Goal: Information Seeking & Learning: Get advice/opinions

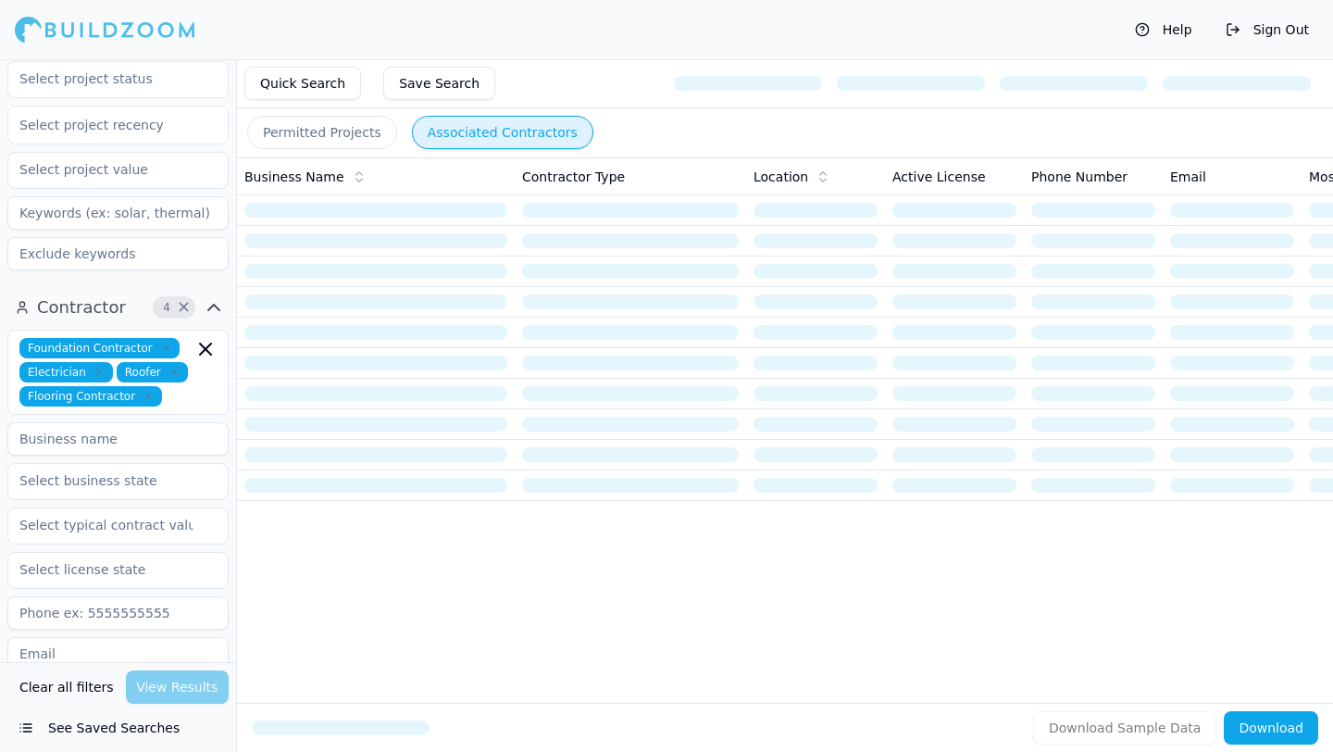
scroll to position [570, 0]
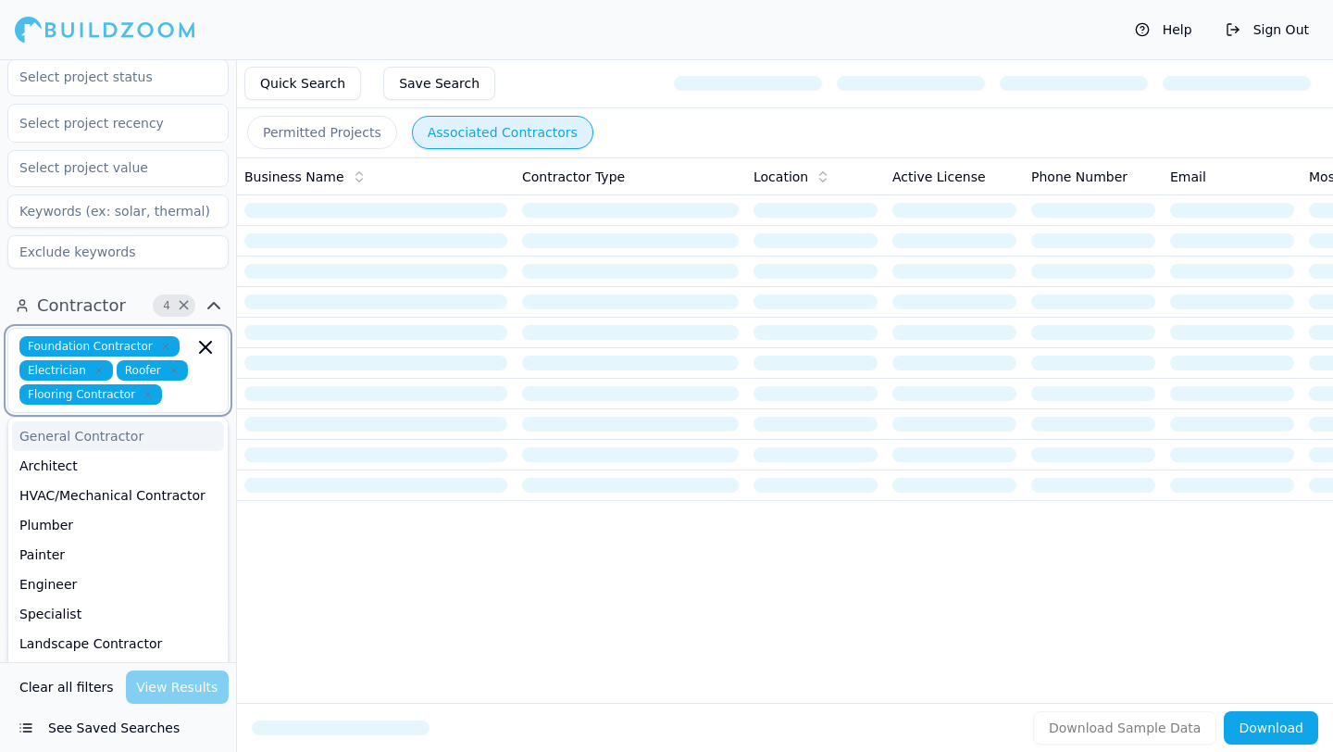
click at [178, 384] on input "text" at bounding box center [181, 394] width 24 height 20
click at [129, 451] on div "Architect" at bounding box center [118, 466] width 212 height 30
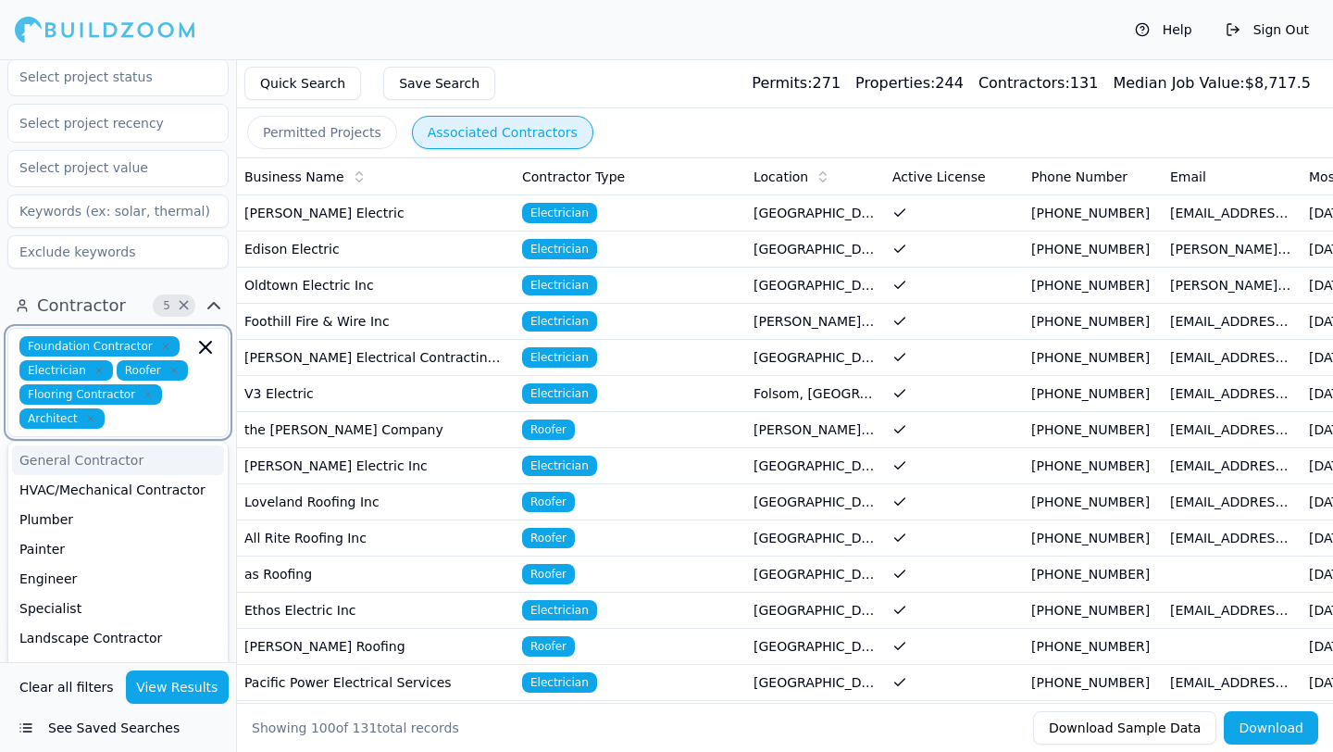
click at [160, 341] on icon "button" at bounding box center [165, 346] width 11 height 11
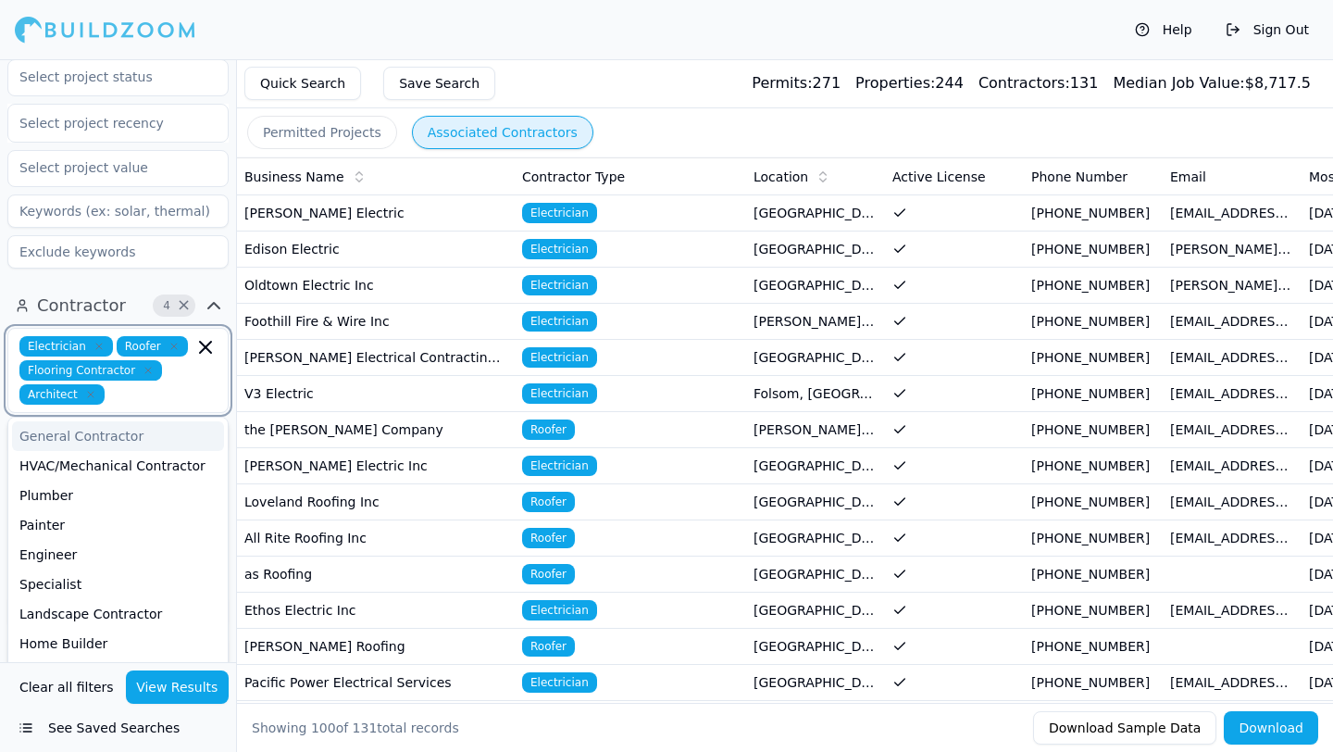
click at [94, 341] on icon "button" at bounding box center [99, 346] width 11 height 11
click at [77, 341] on icon "button" at bounding box center [76, 346] width 11 height 11
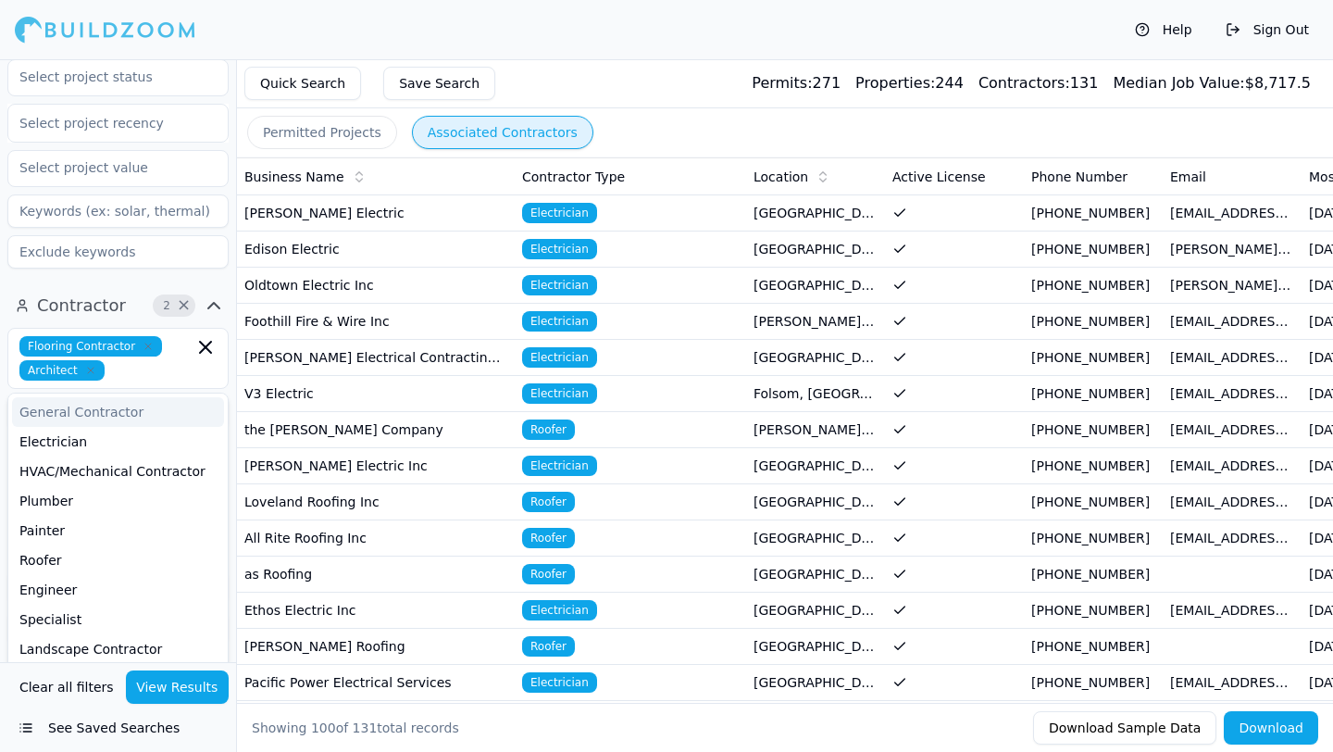
click at [144, 336] on span "Flooring Contractor" at bounding box center [90, 346] width 143 height 20
click at [145, 344] on icon "button" at bounding box center [148, 347] width 6 height 6
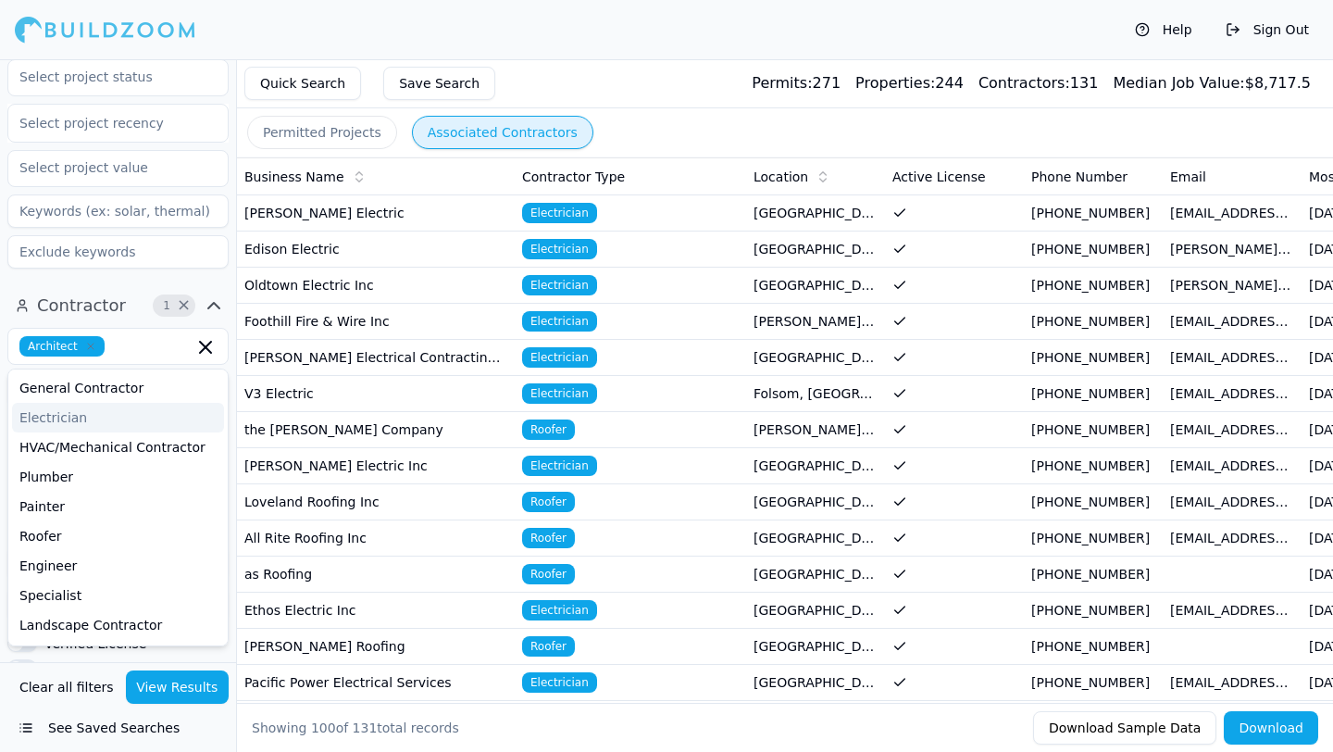
click at [213, 682] on button "View Results" at bounding box center [178, 686] width 104 height 33
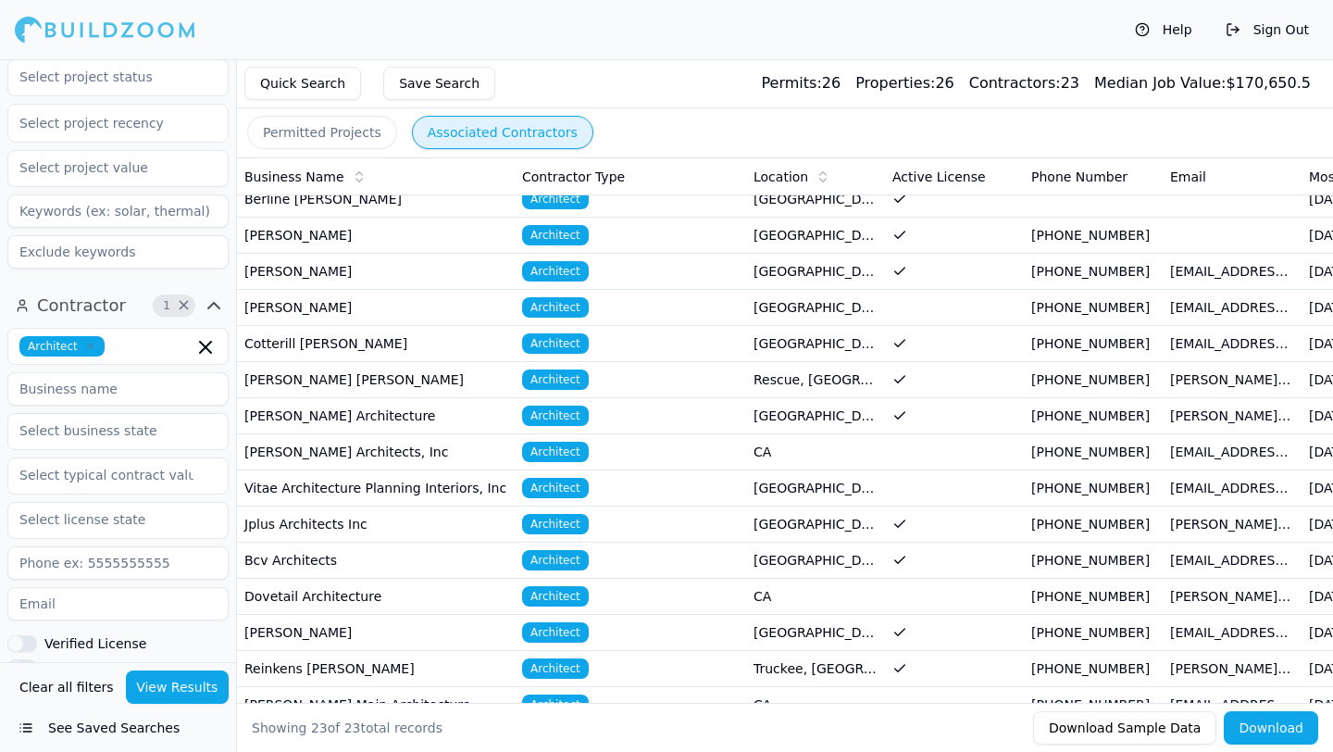
click at [419, 346] on td "Cotterill [PERSON_NAME]" at bounding box center [376, 344] width 278 height 36
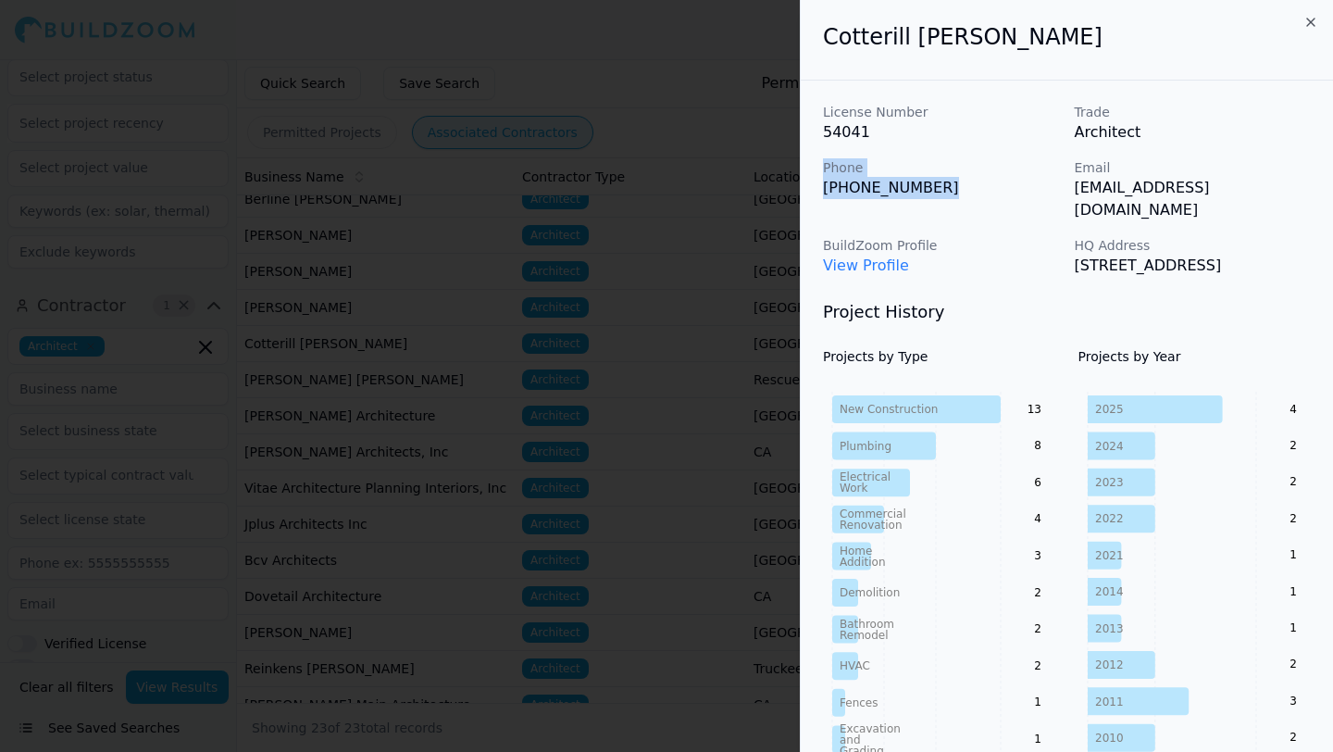
drag, startPoint x: 949, startPoint y: 178, endPoint x: 819, endPoint y: 165, distance: 130.3
copy div "Phone [PHONE_NUMBER]"
click at [1314, 20] on icon "button" at bounding box center [1311, 22] width 15 height 15
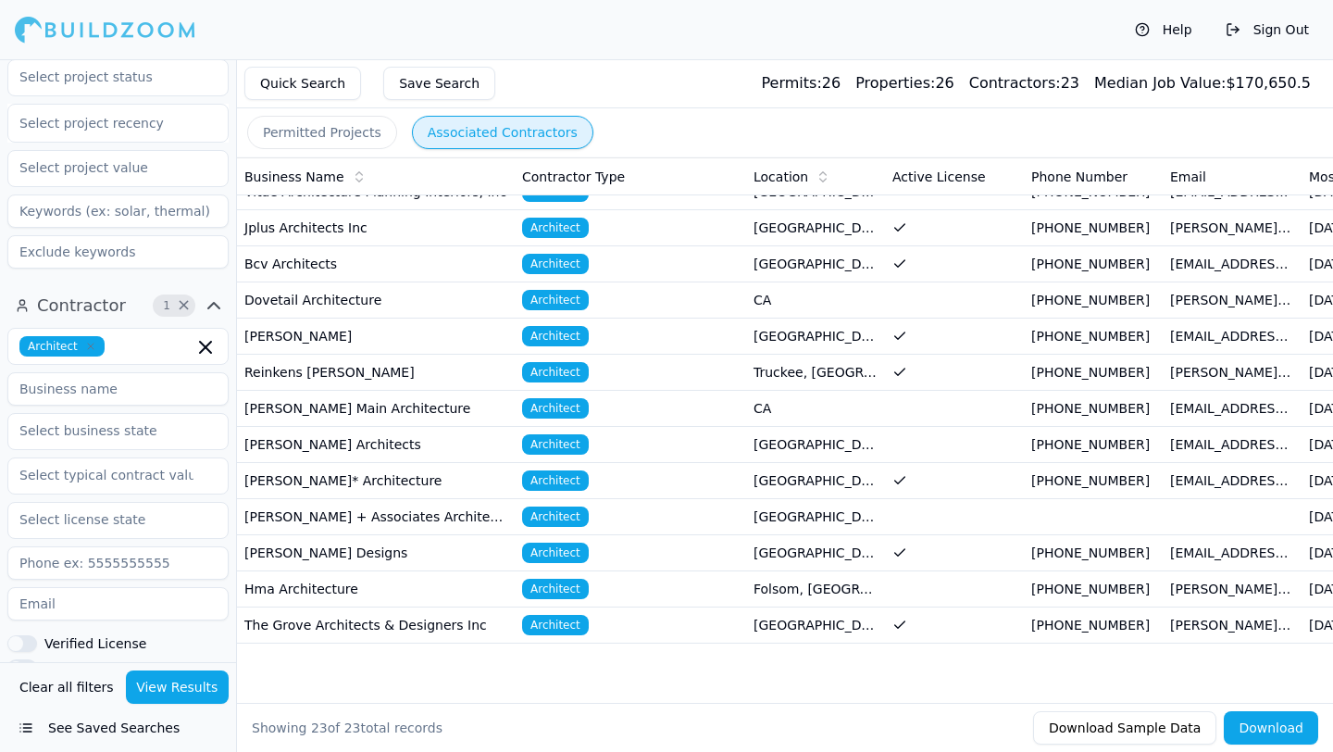
scroll to position [236, 0]
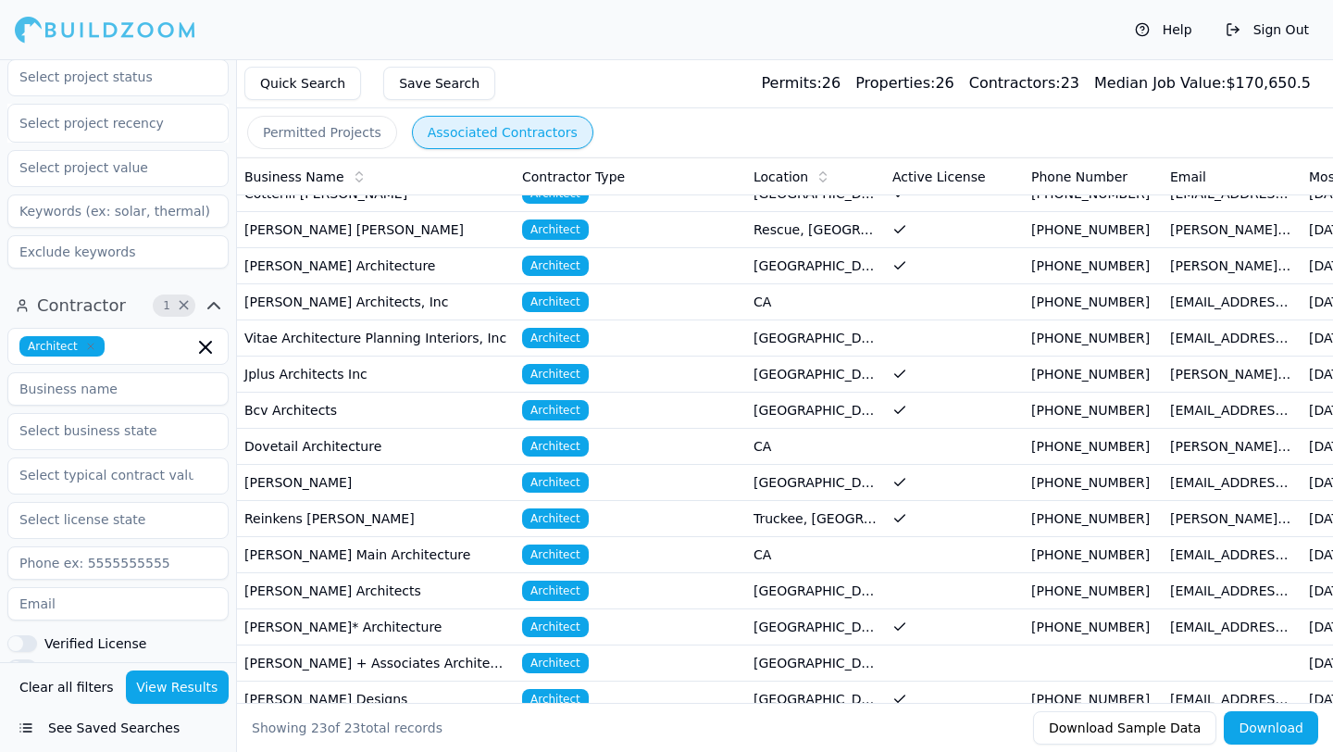
click at [381, 378] on td "Jplus Architects Inc" at bounding box center [376, 374] width 278 height 36
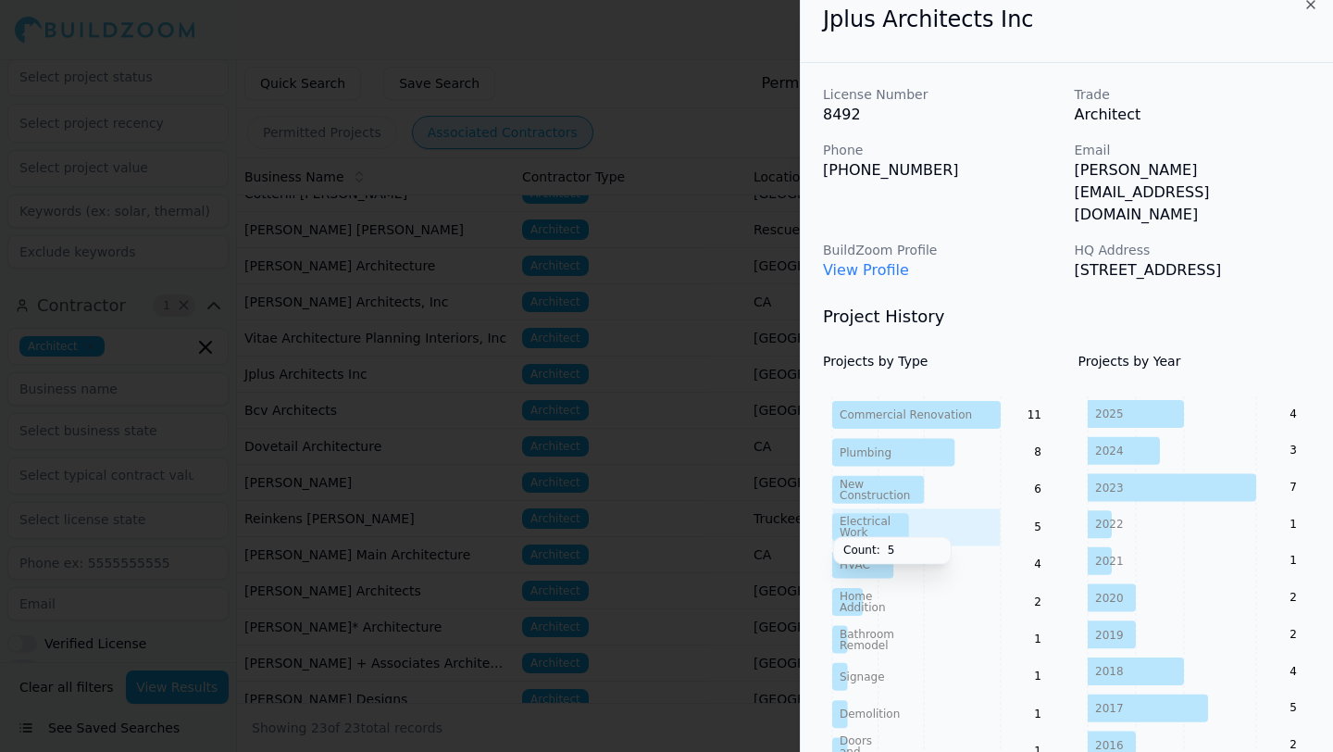
scroll to position [0, 0]
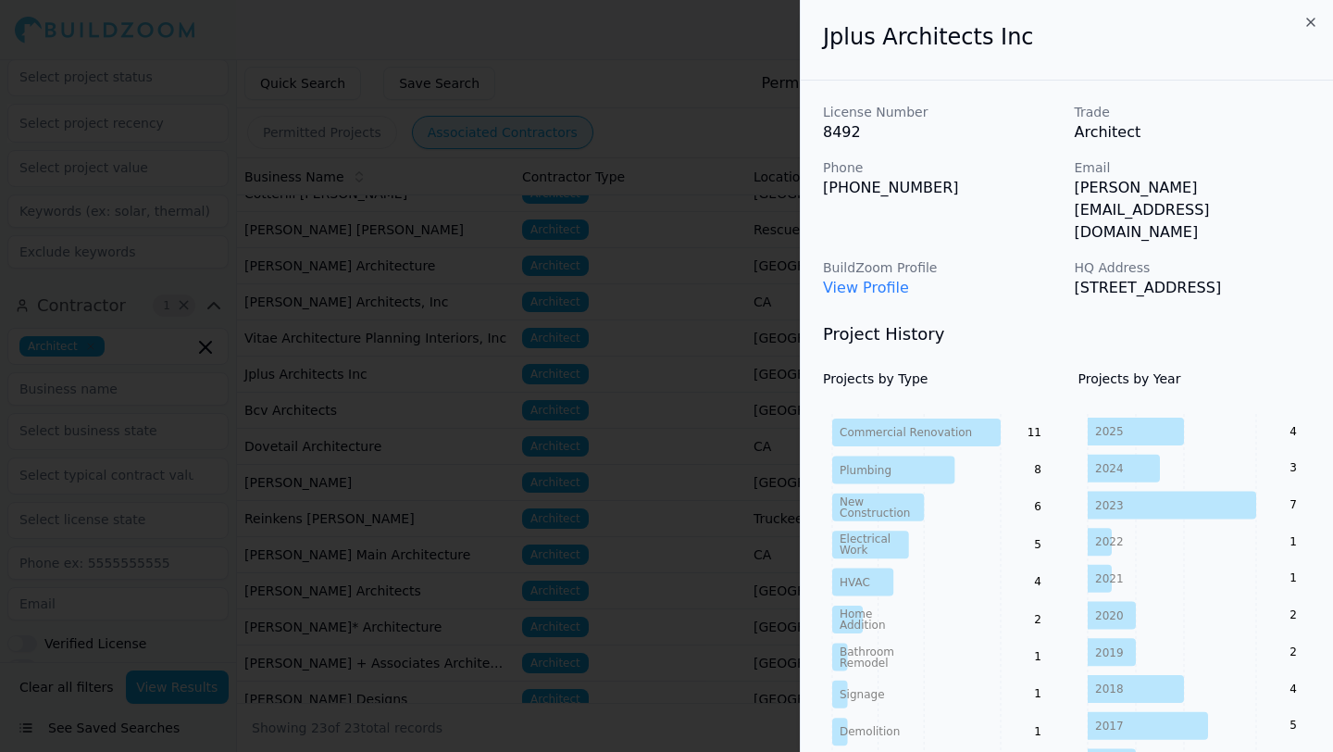
click at [484, 138] on div at bounding box center [666, 376] width 1333 height 752
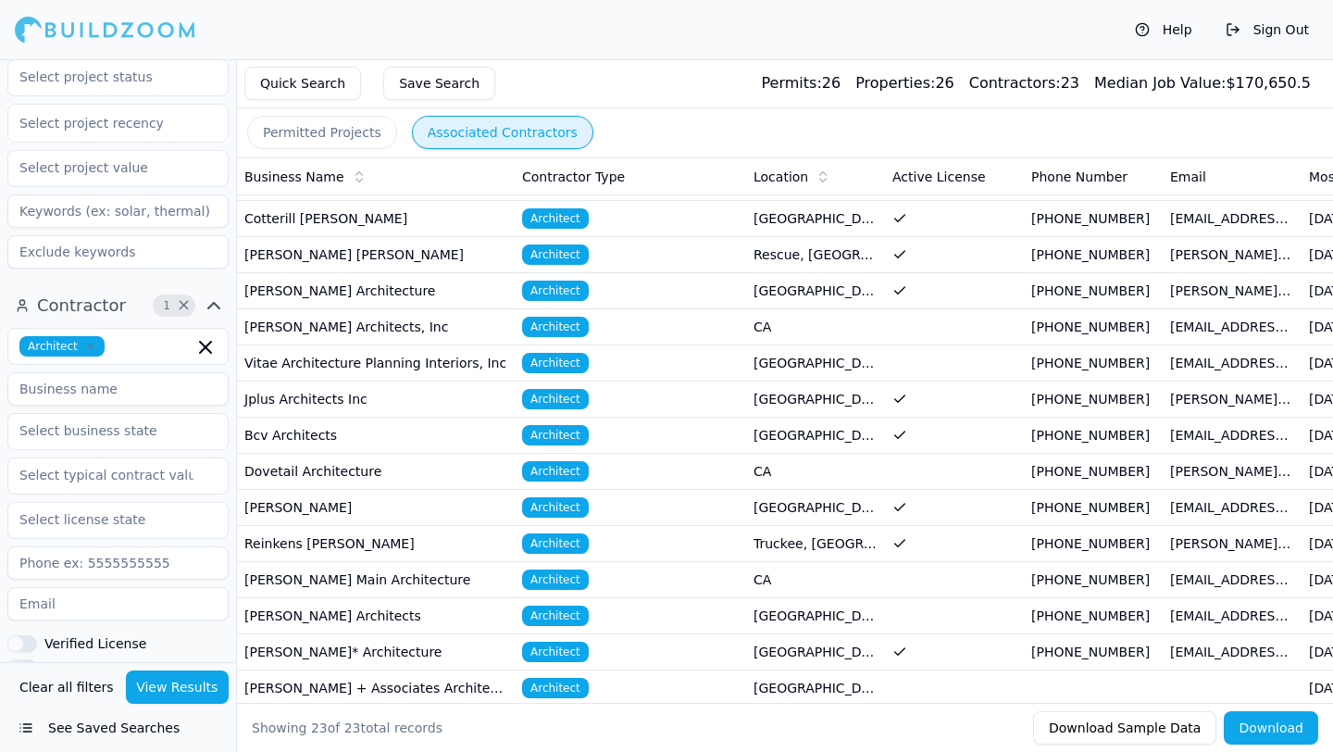
scroll to position [397, 0]
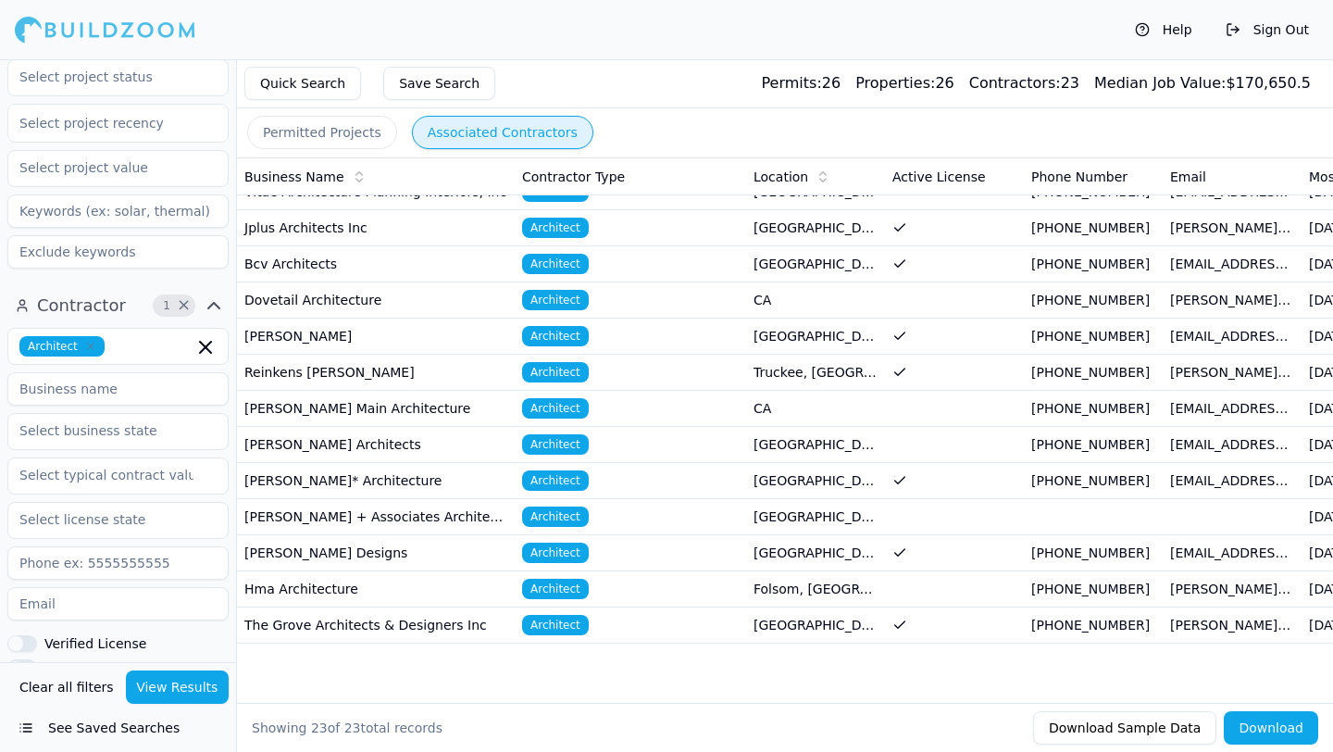
click at [485, 535] on td "[PERSON_NAME] Designs" at bounding box center [376, 553] width 278 height 36
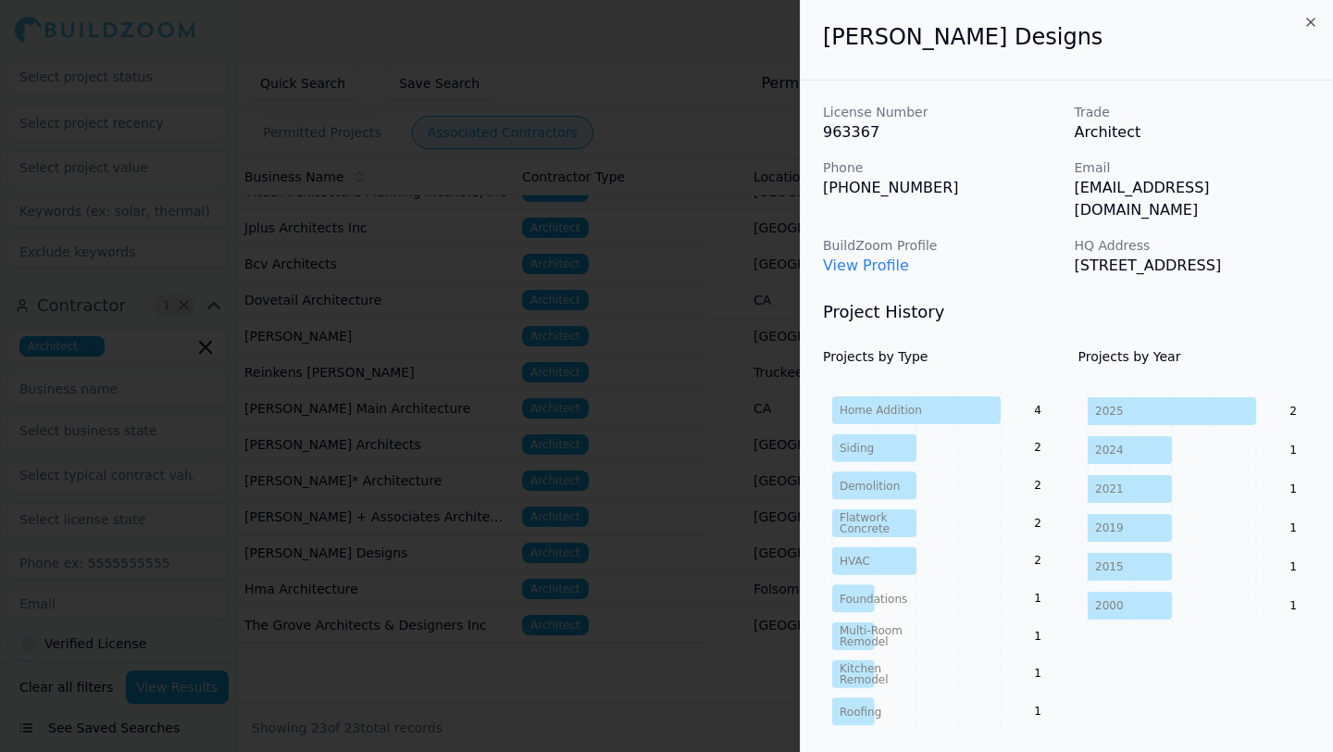
click at [668, 353] on div at bounding box center [666, 376] width 1333 height 752
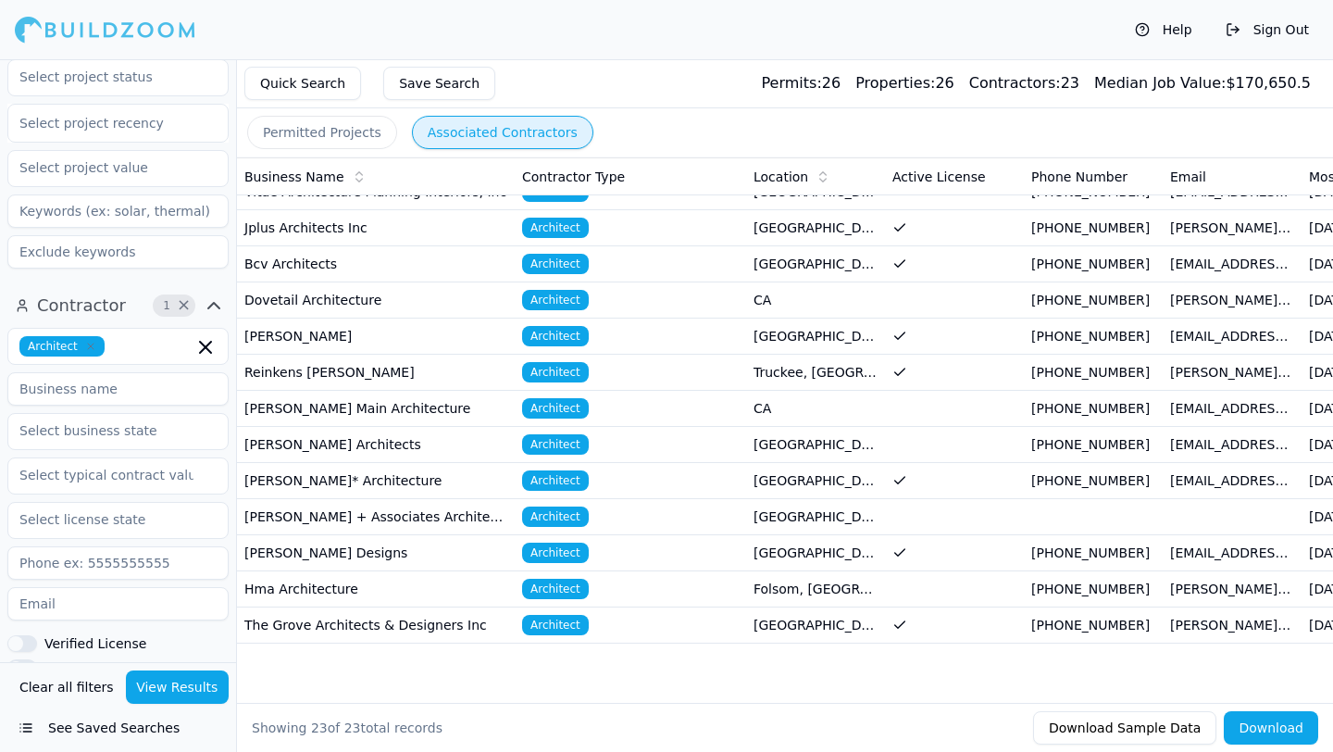
click at [396, 538] on td "[PERSON_NAME] Designs" at bounding box center [376, 553] width 278 height 36
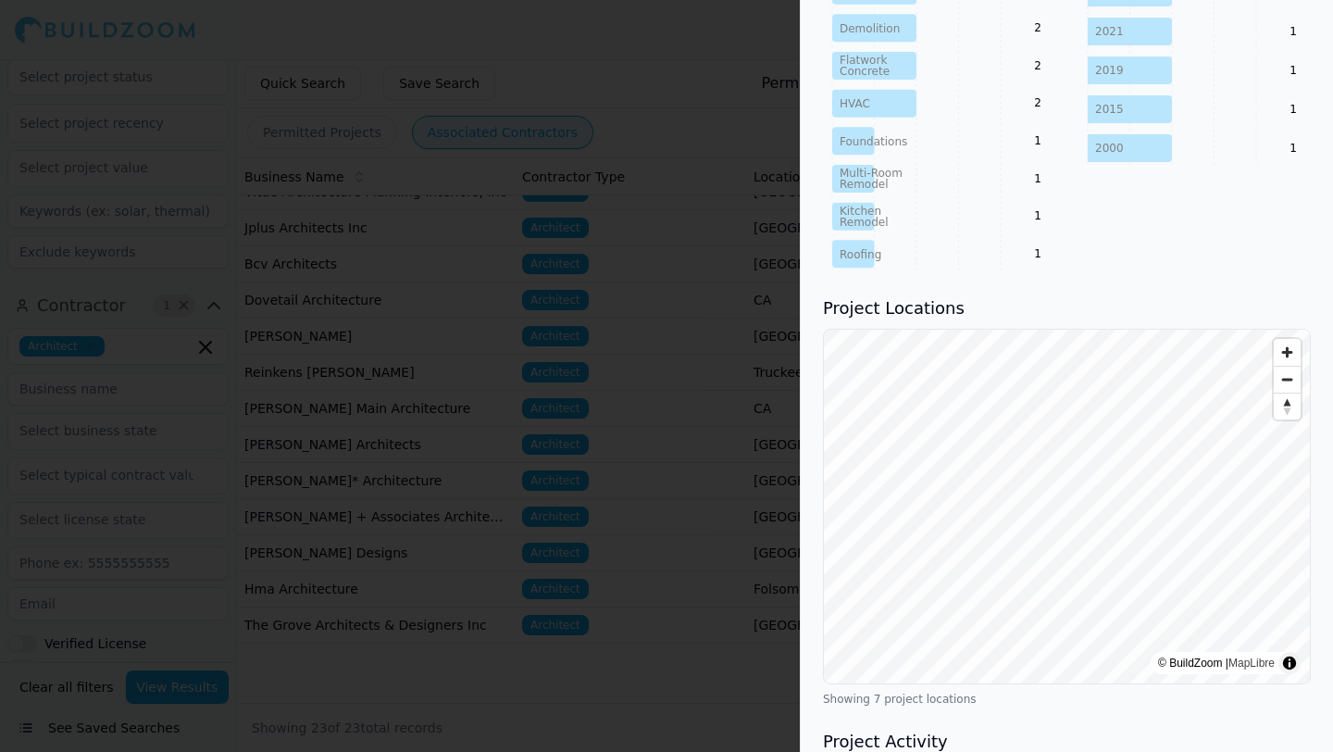
scroll to position [467, 0]
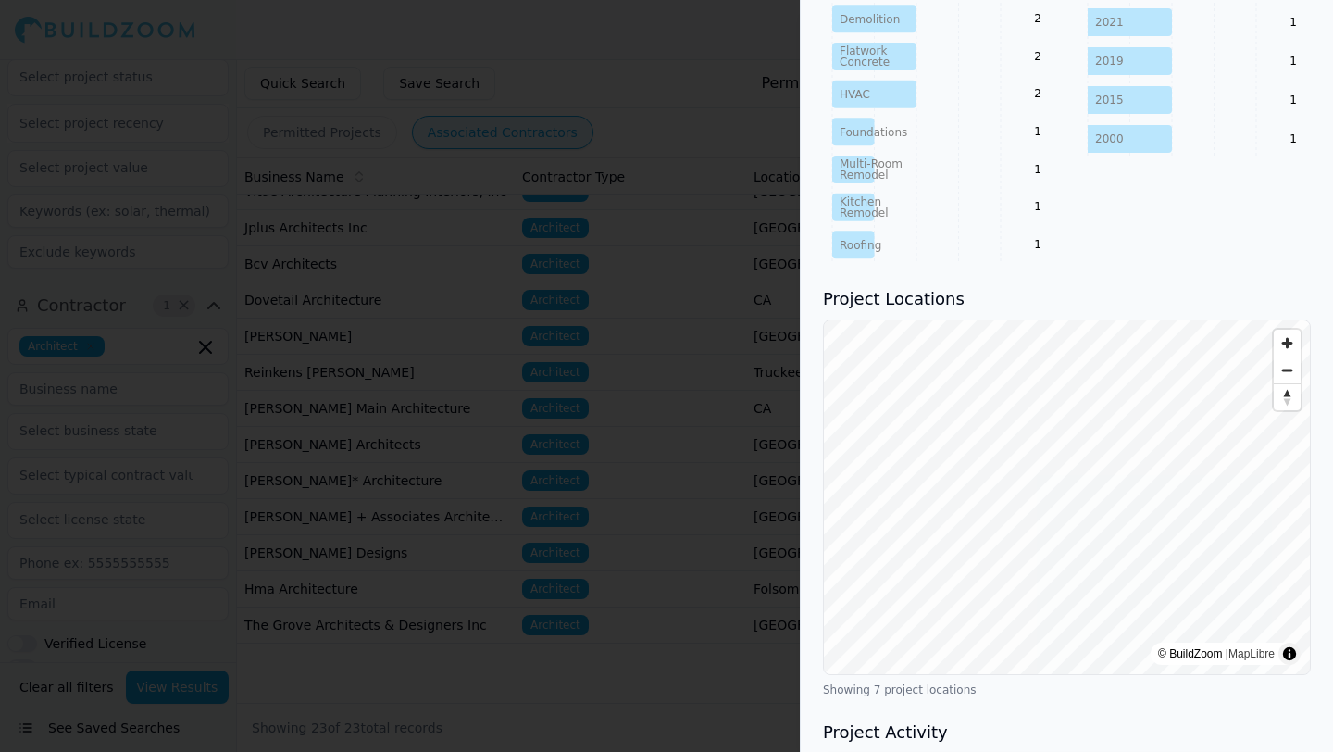
click at [437, 349] on div at bounding box center [666, 376] width 1333 height 752
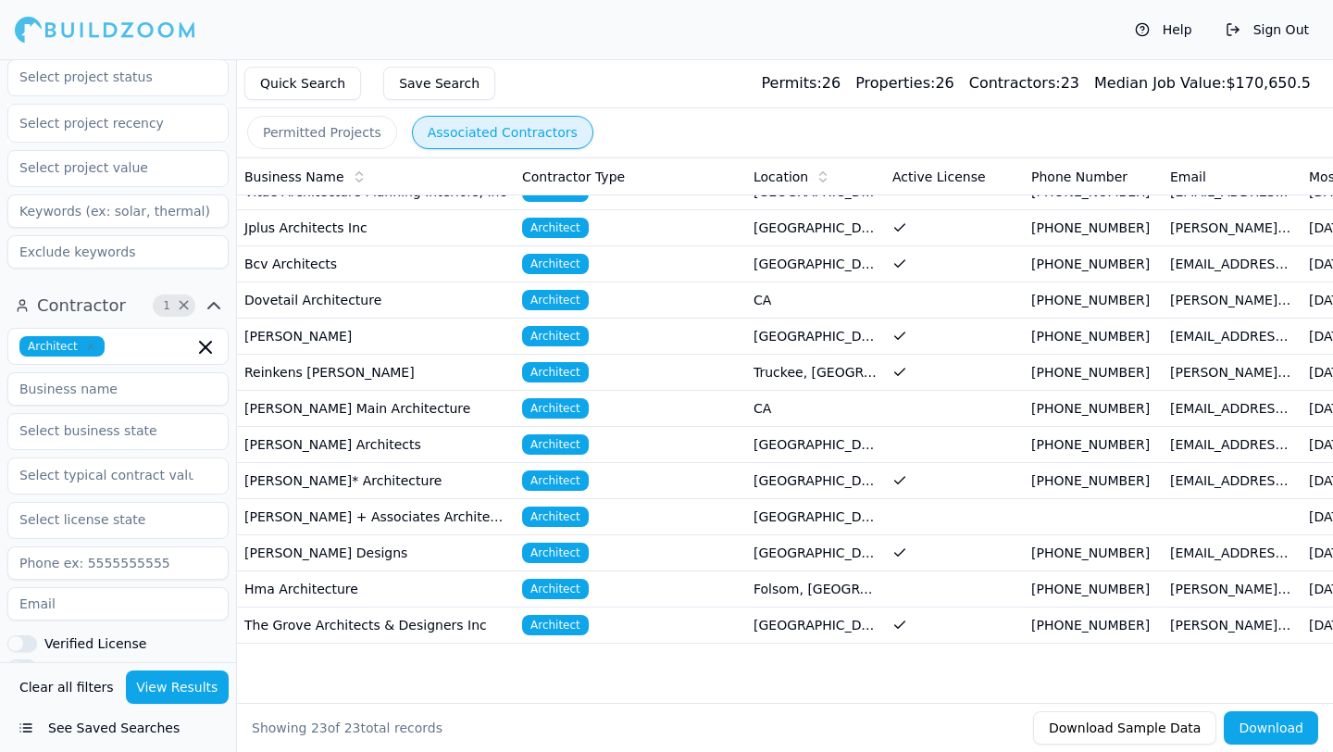
scroll to position [0, 0]
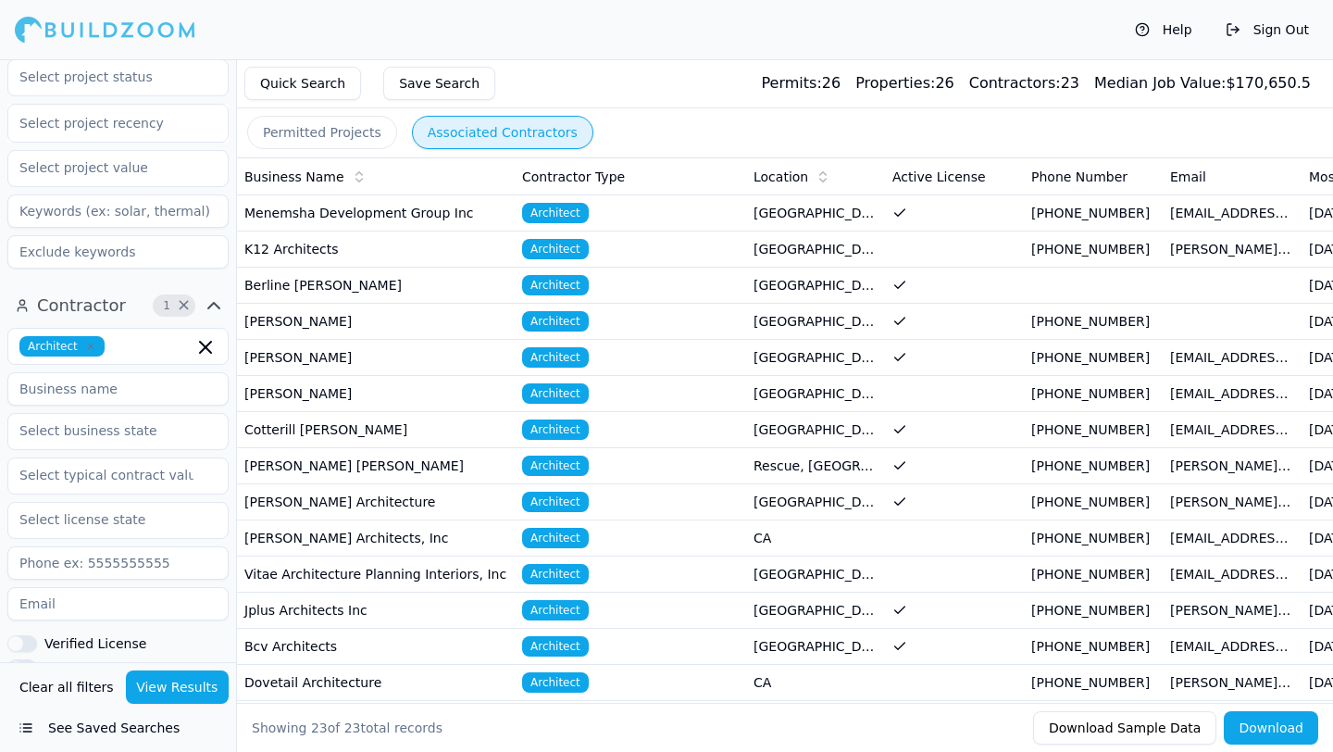
click at [489, 434] on td "Cotterill [PERSON_NAME]" at bounding box center [376, 430] width 278 height 36
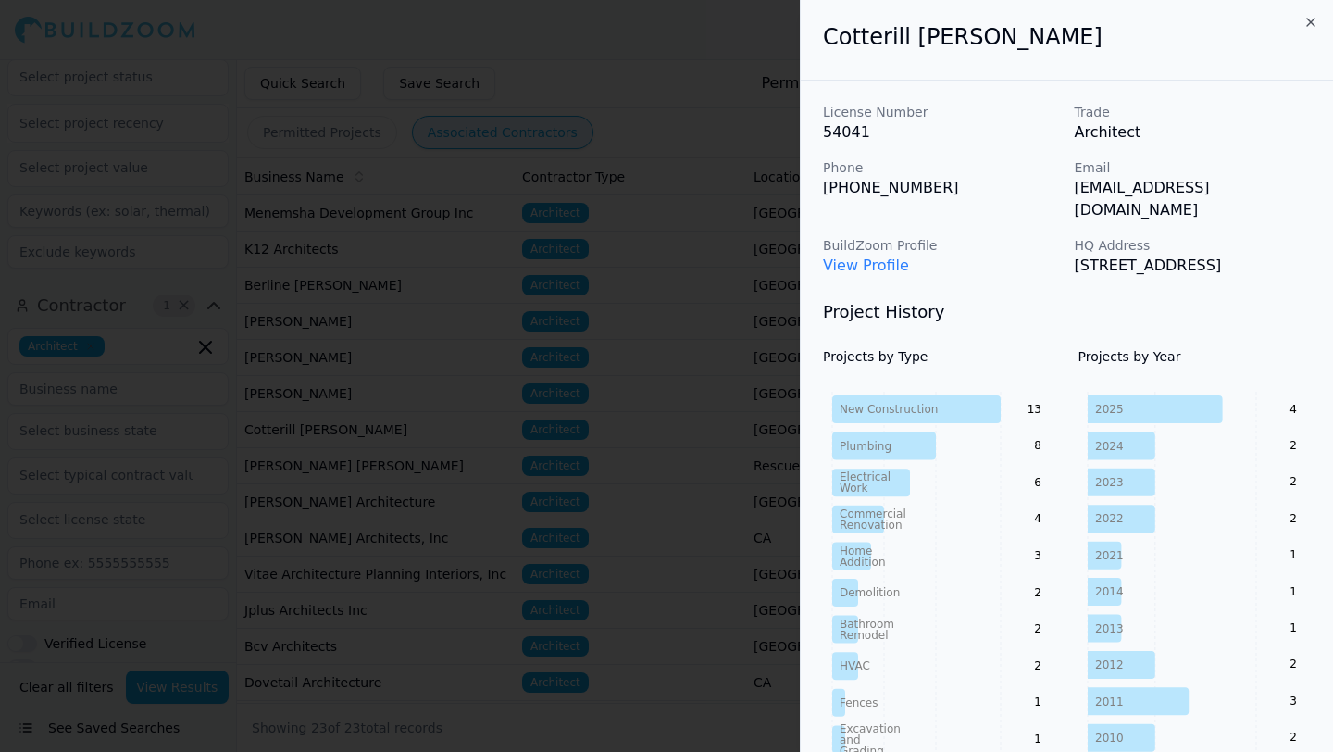
click at [715, 121] on div at bounding box center [666, 376] width 1333 height 752
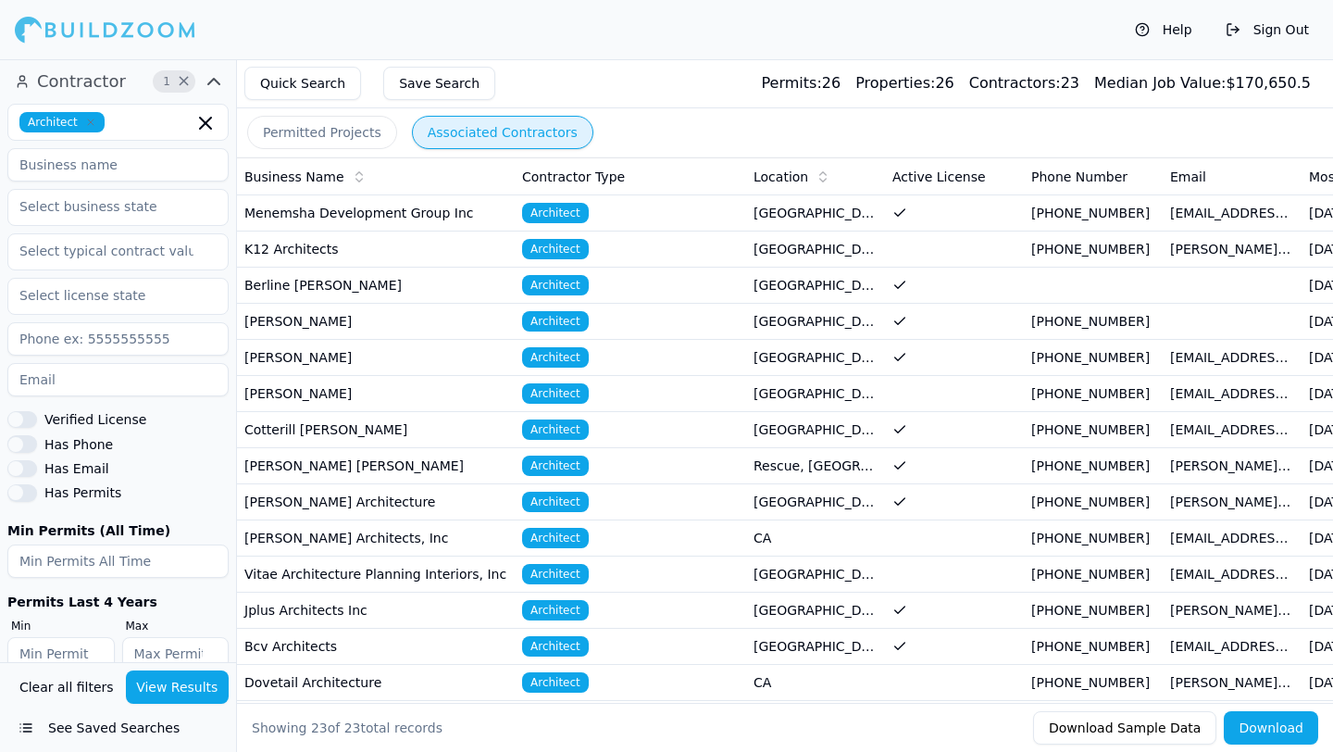
scroll to position [599, 0]
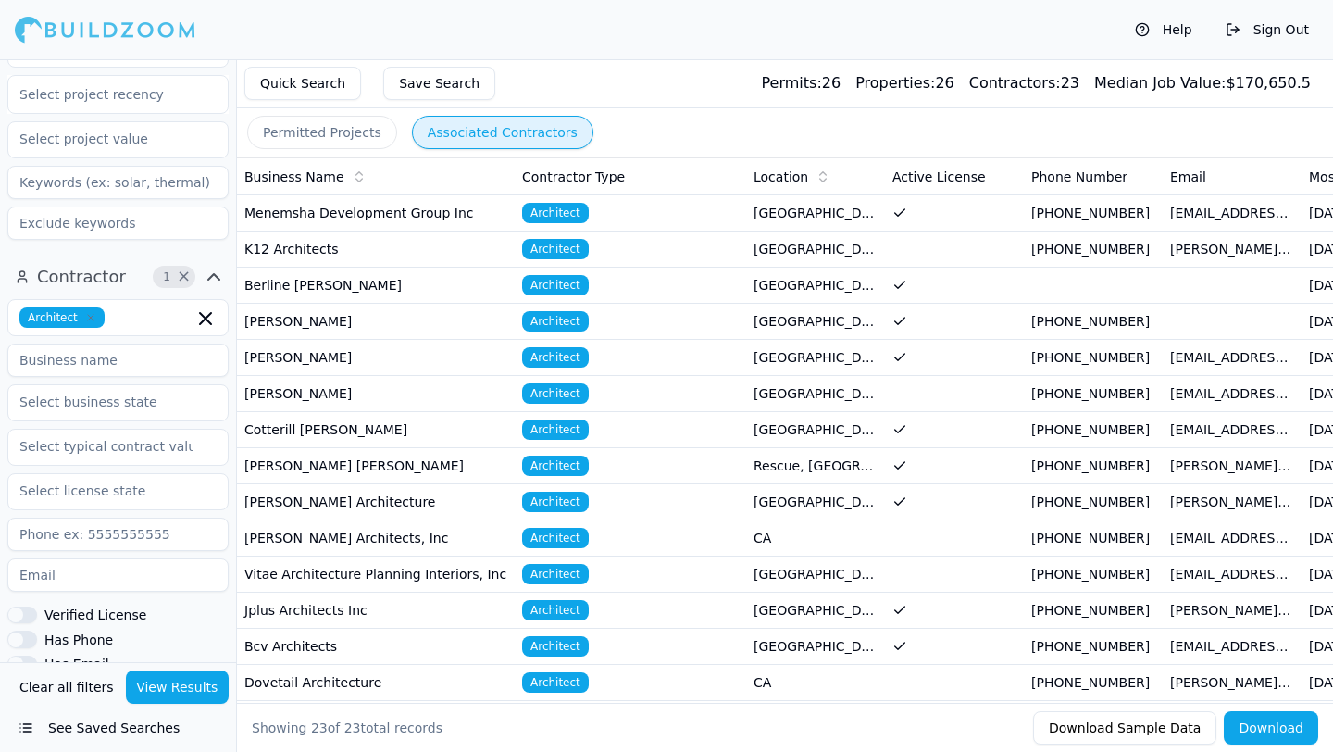
click at [127, 304] on div "Architect" at bounding box center [117, 317] width 221 height 37
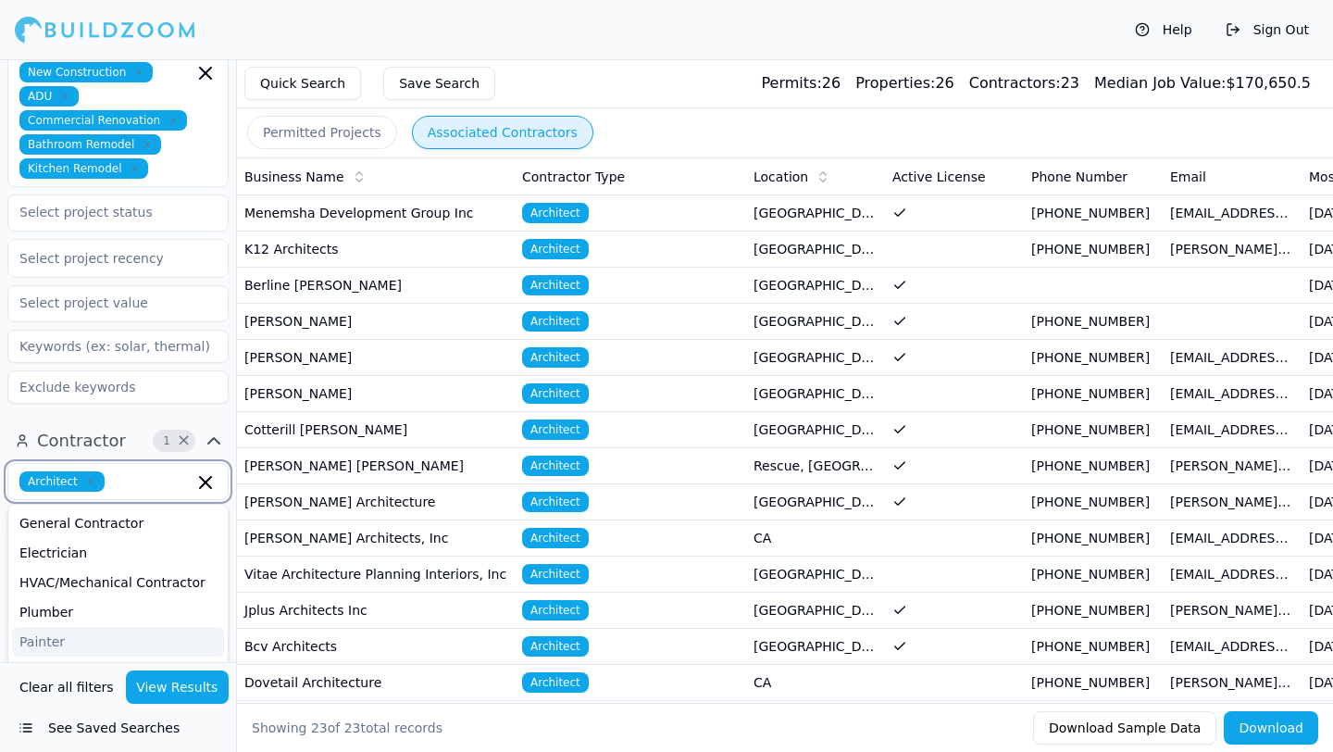
scroll to position [421, 0]
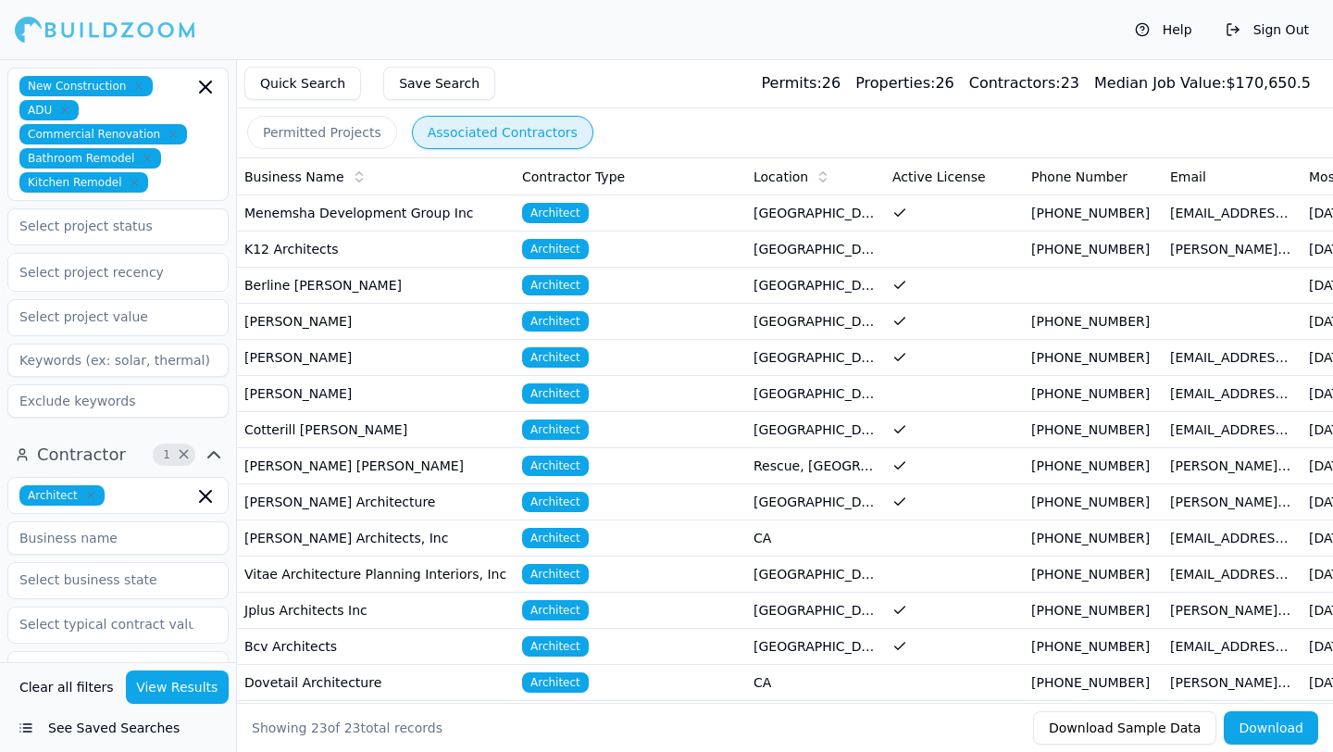
click at [117, 399] on div "Project 6 × New Construction ADU Commercial Renovation Bathroom Remodel Kitchen…" at bounding box center [118, 183] width 236 height 498
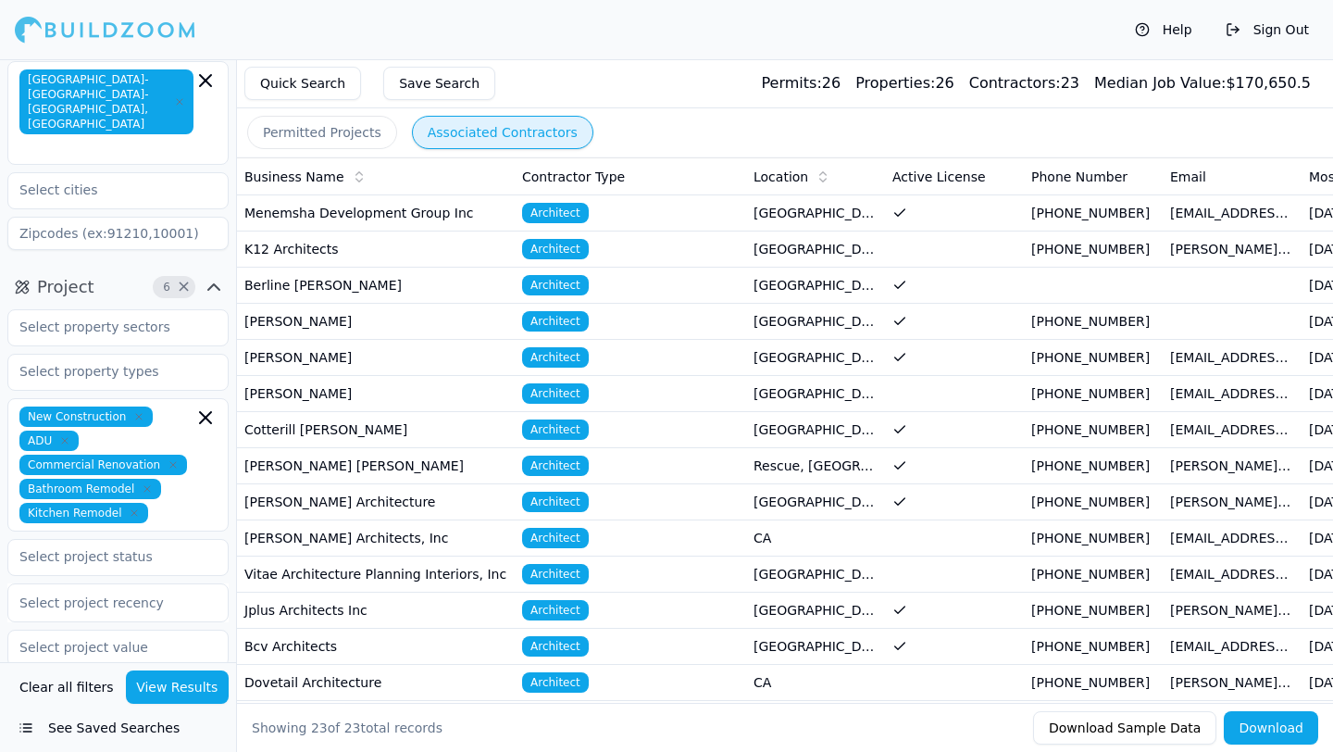
scroll to position [105, 0]
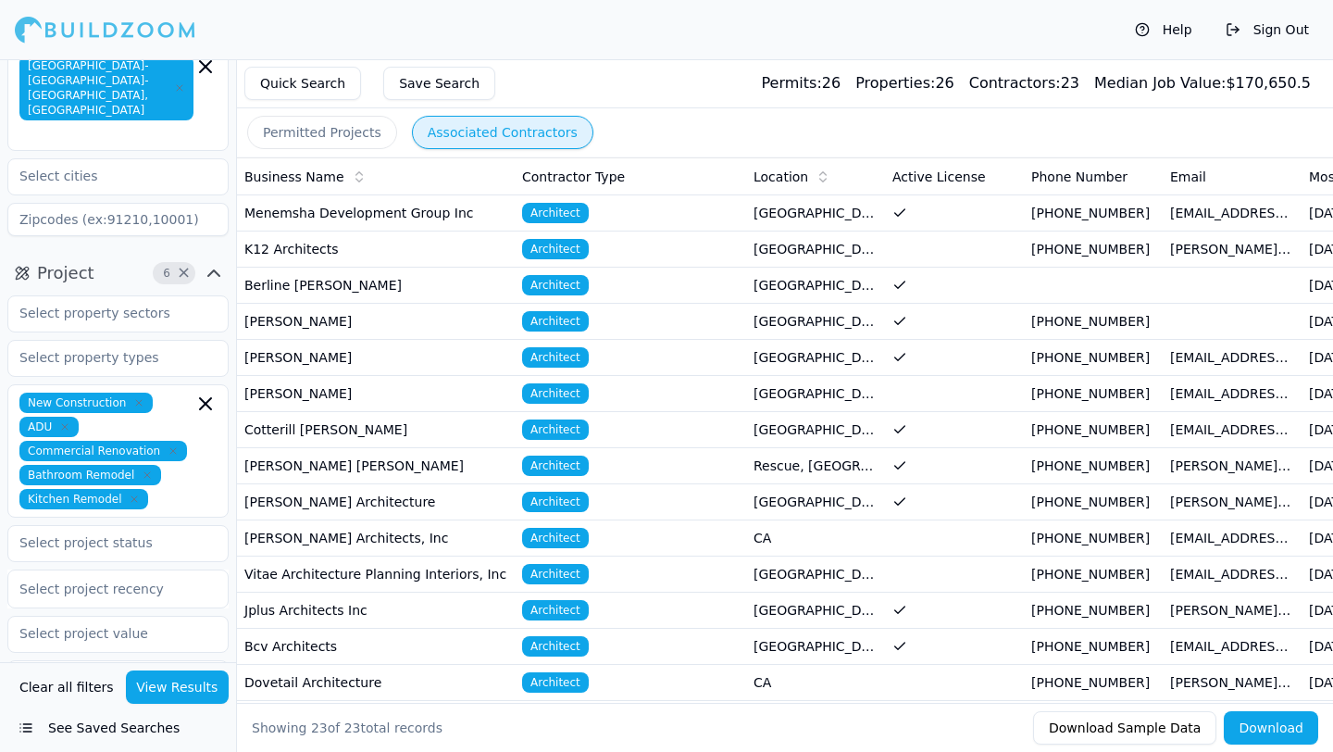
click at [176, 481] on div "New Construction ADU Commercial Renovation Bathroom Remodel Kitchen Remodel" at bounding box center [117, 450] width 221 height 133
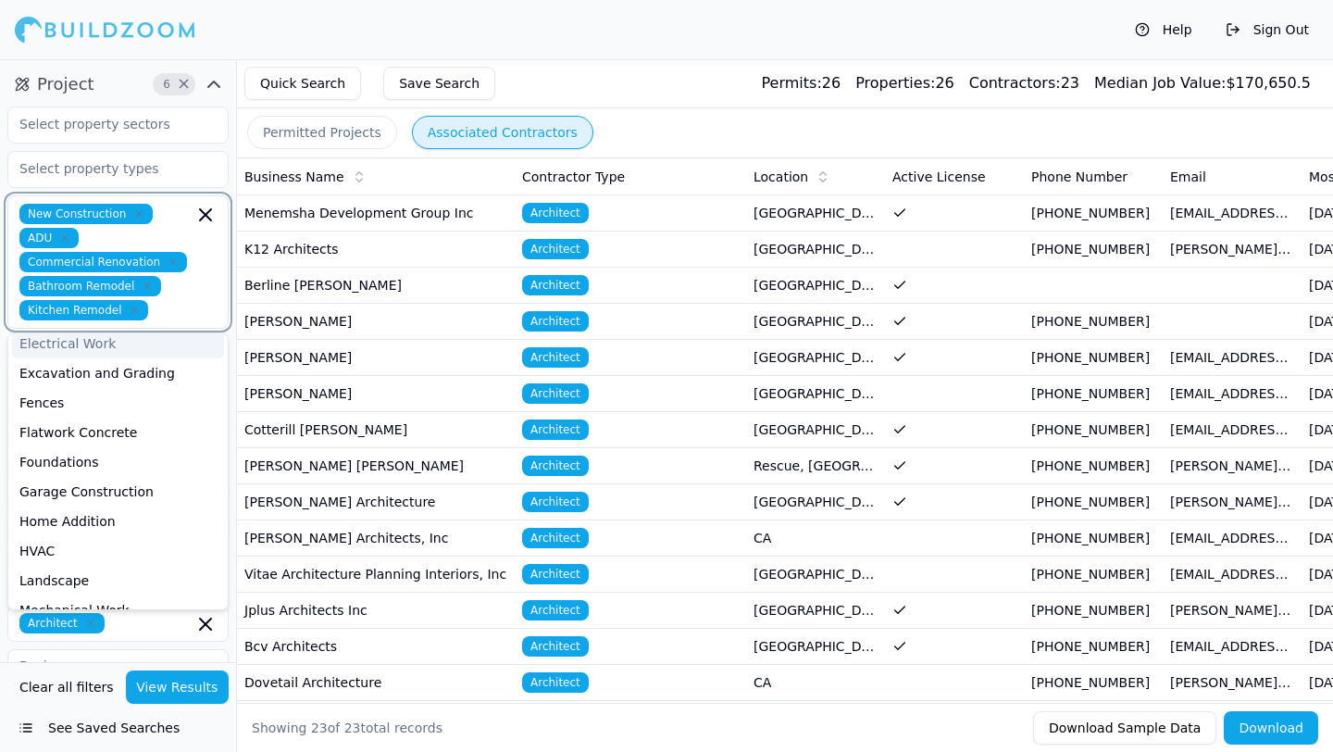
scroll to position [139, 0]
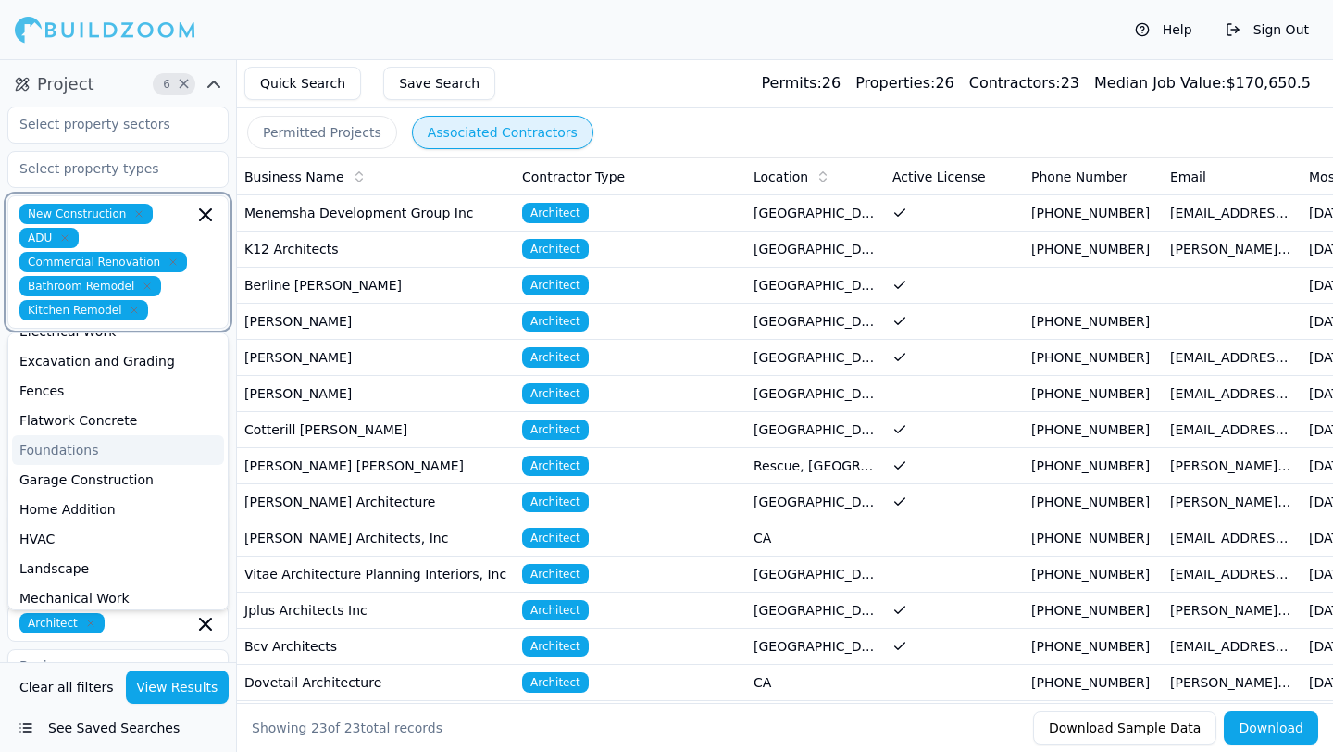
click at [106, 435] on div "Foundations" at bounding box center [118, 450] width 212 height 30
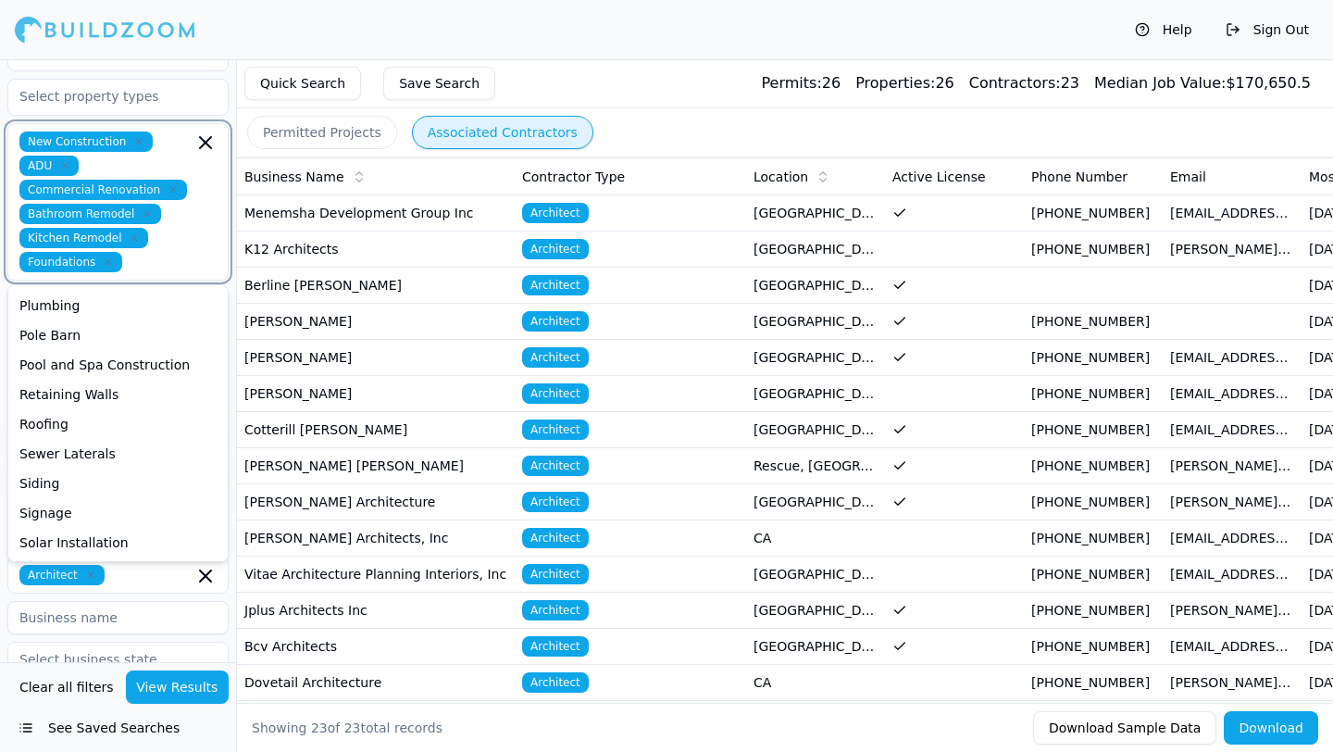
scroll to position [371, 0]
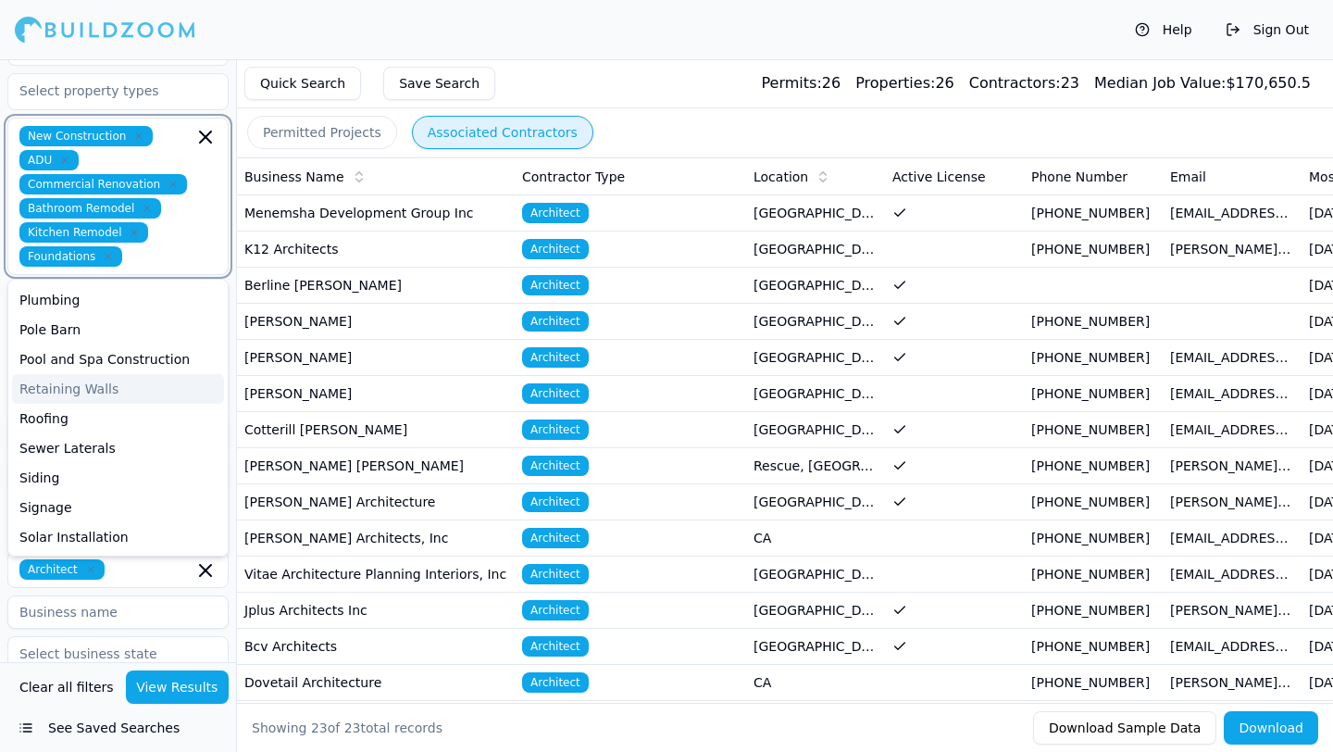
click at [98, 374] on div "Retaining Walls" at bounding box center [118, 389] width 212 height 30
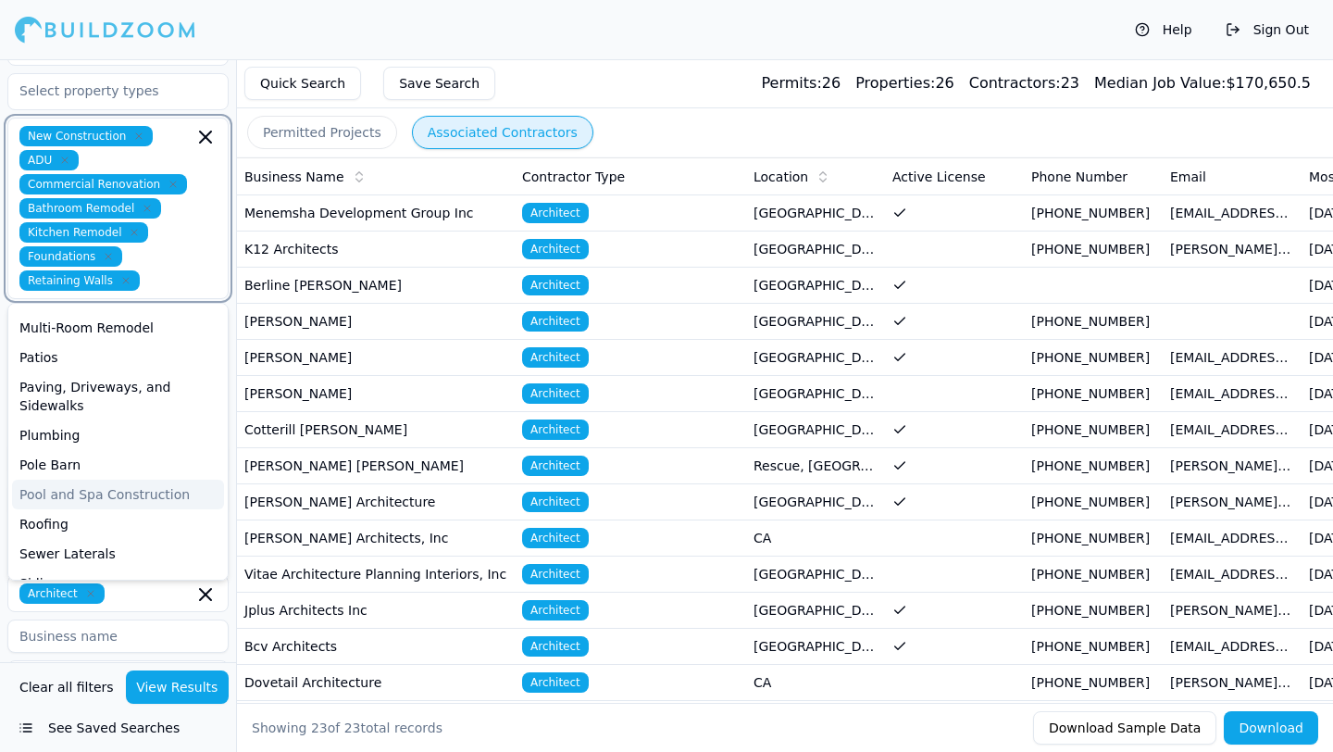
scroll to position [491, 0]
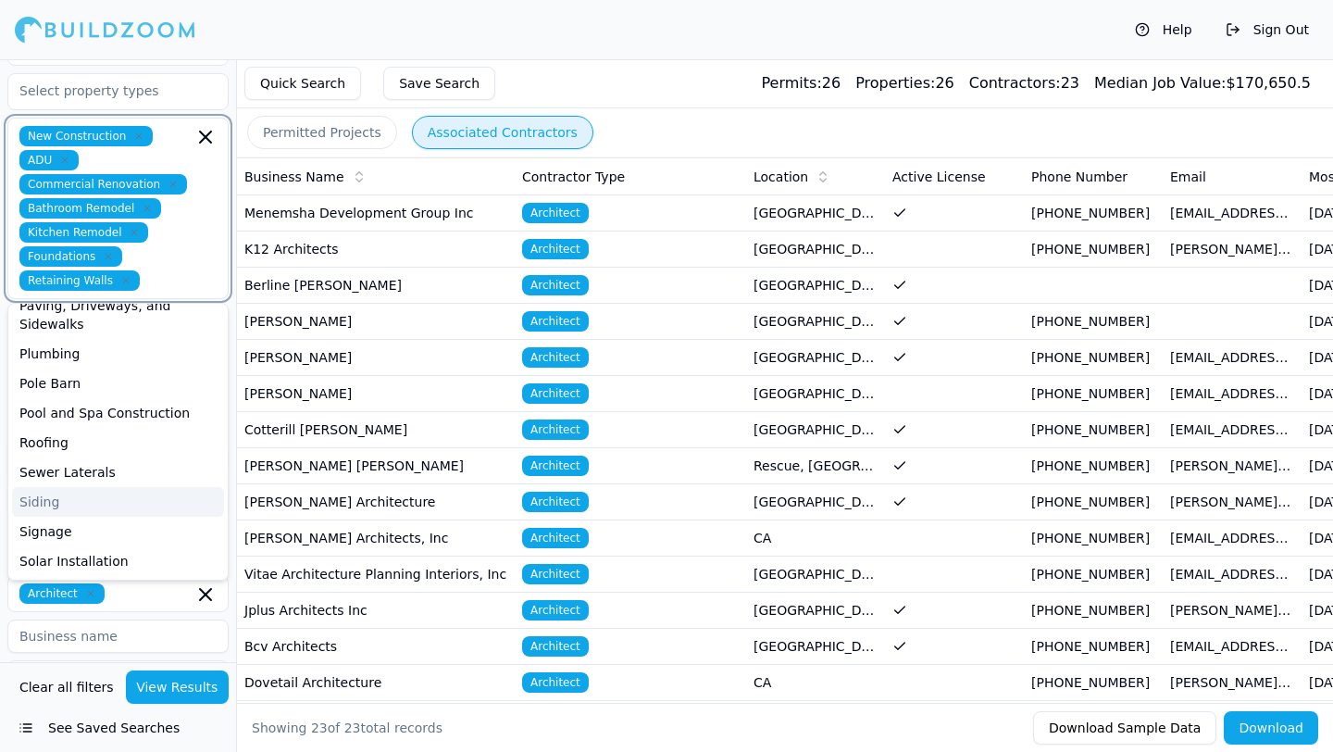
click at [77, 487] on div "Siding" at bounding box center [118, 502] width 212 height 30
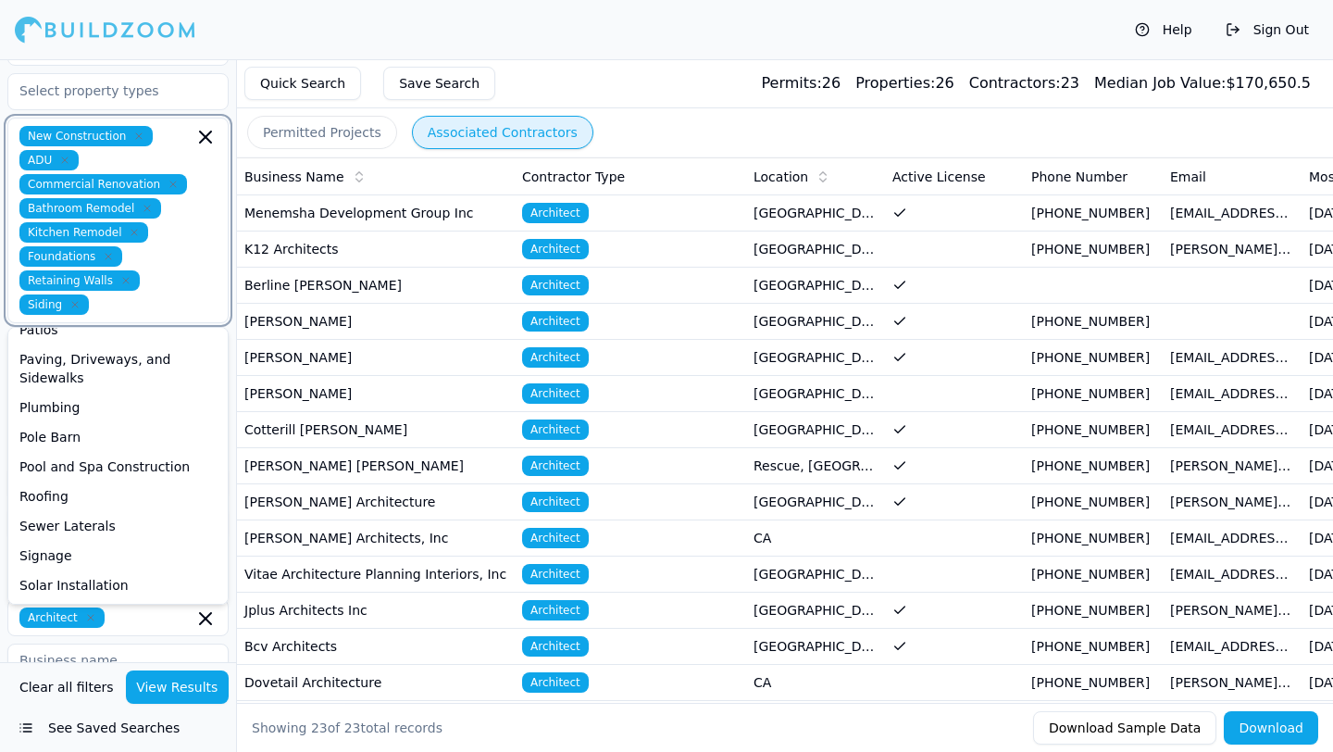
scroll to position [461, 0]
click at [95, 481] on div "Roofing" at bounding box center [118, 496] width 212 height 30
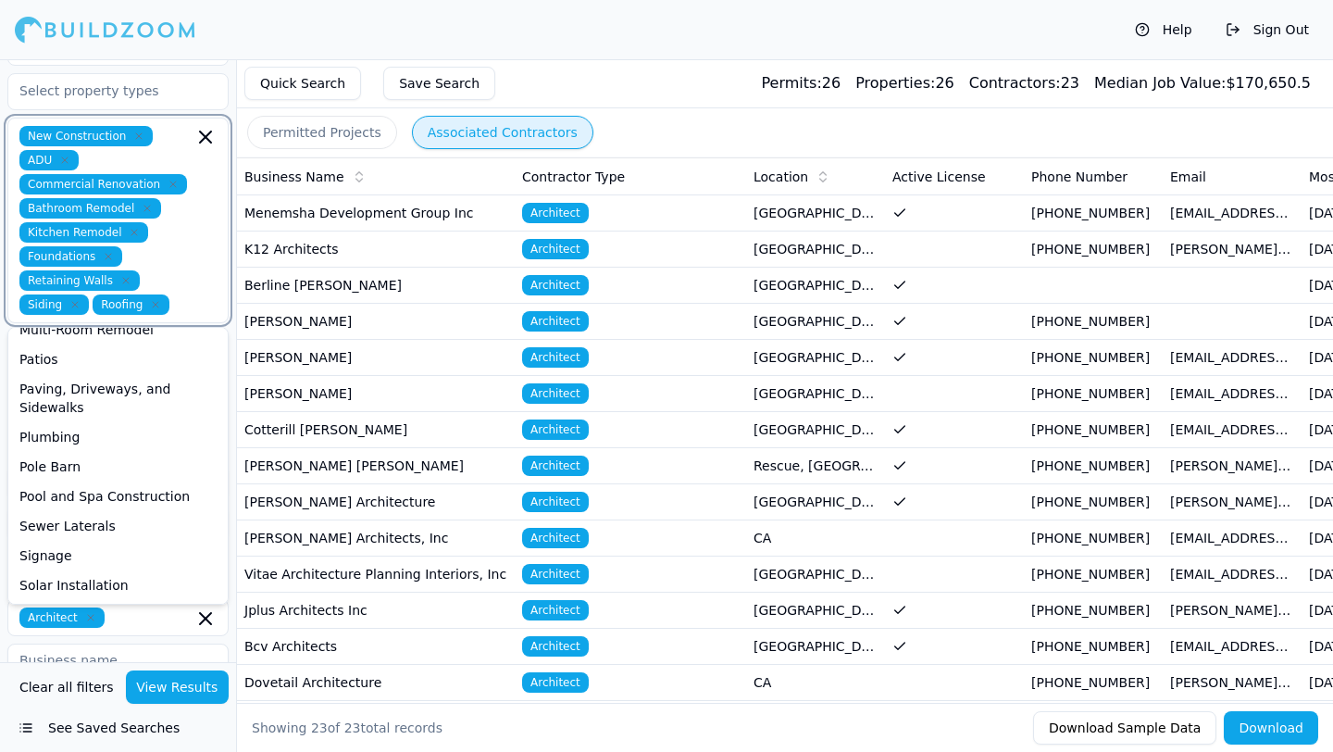
scroll to position [431, 0]
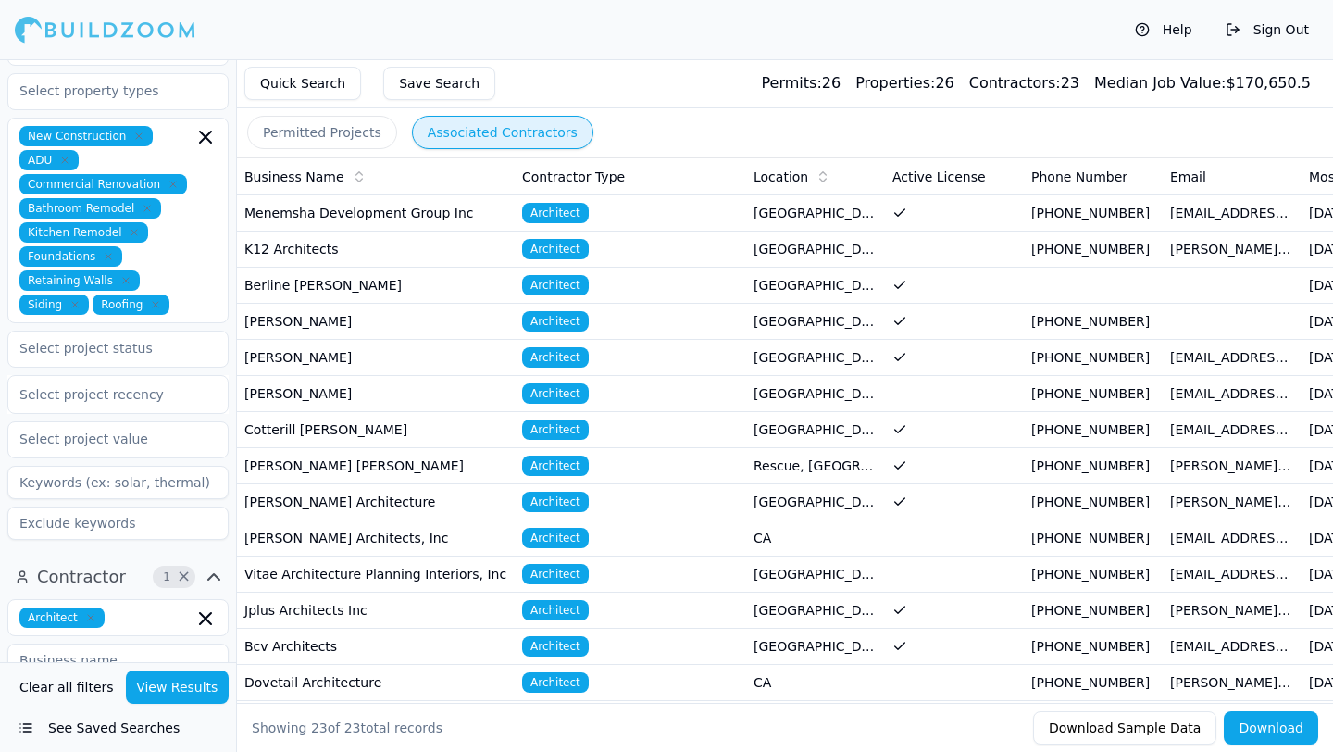
click at [201, 693] on button "View Results" at bounding box center [178, 686] width 104 height 33
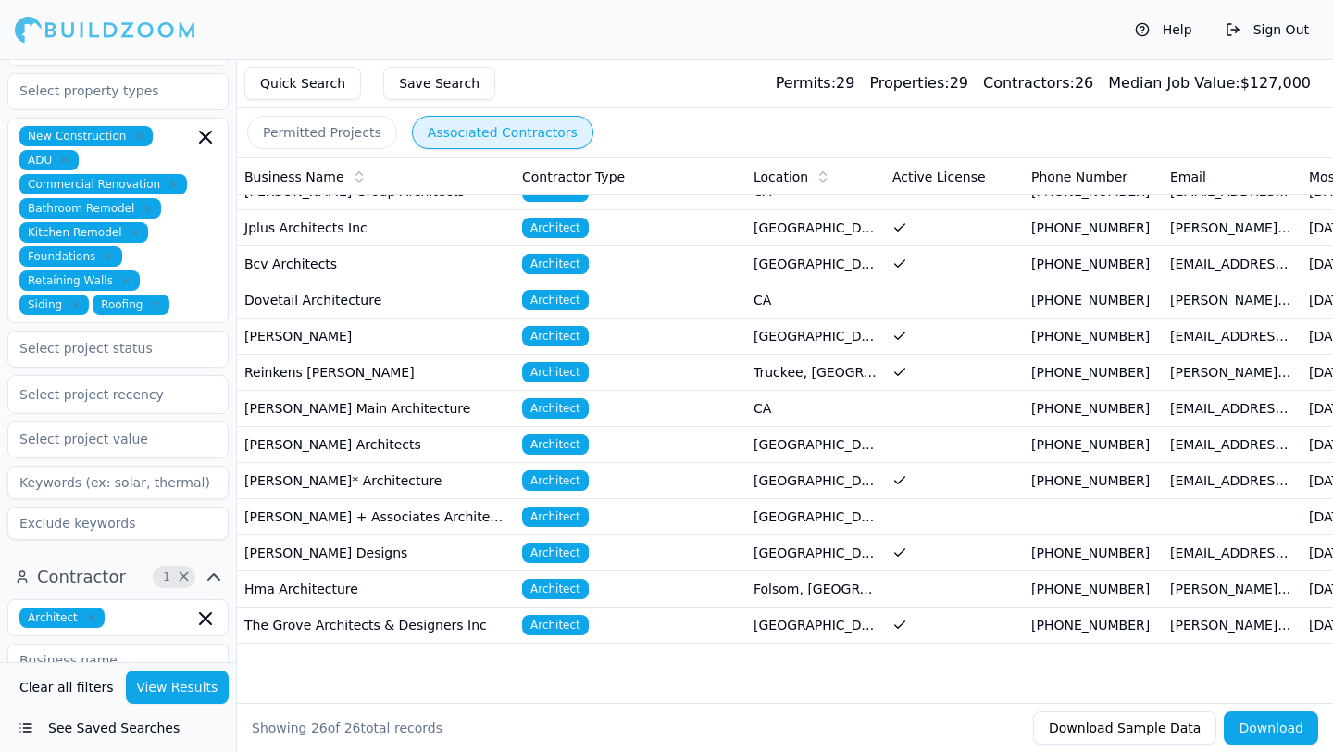
scroll to position [506, 0]
